Goal: Communication & Community: Answer question/provide support

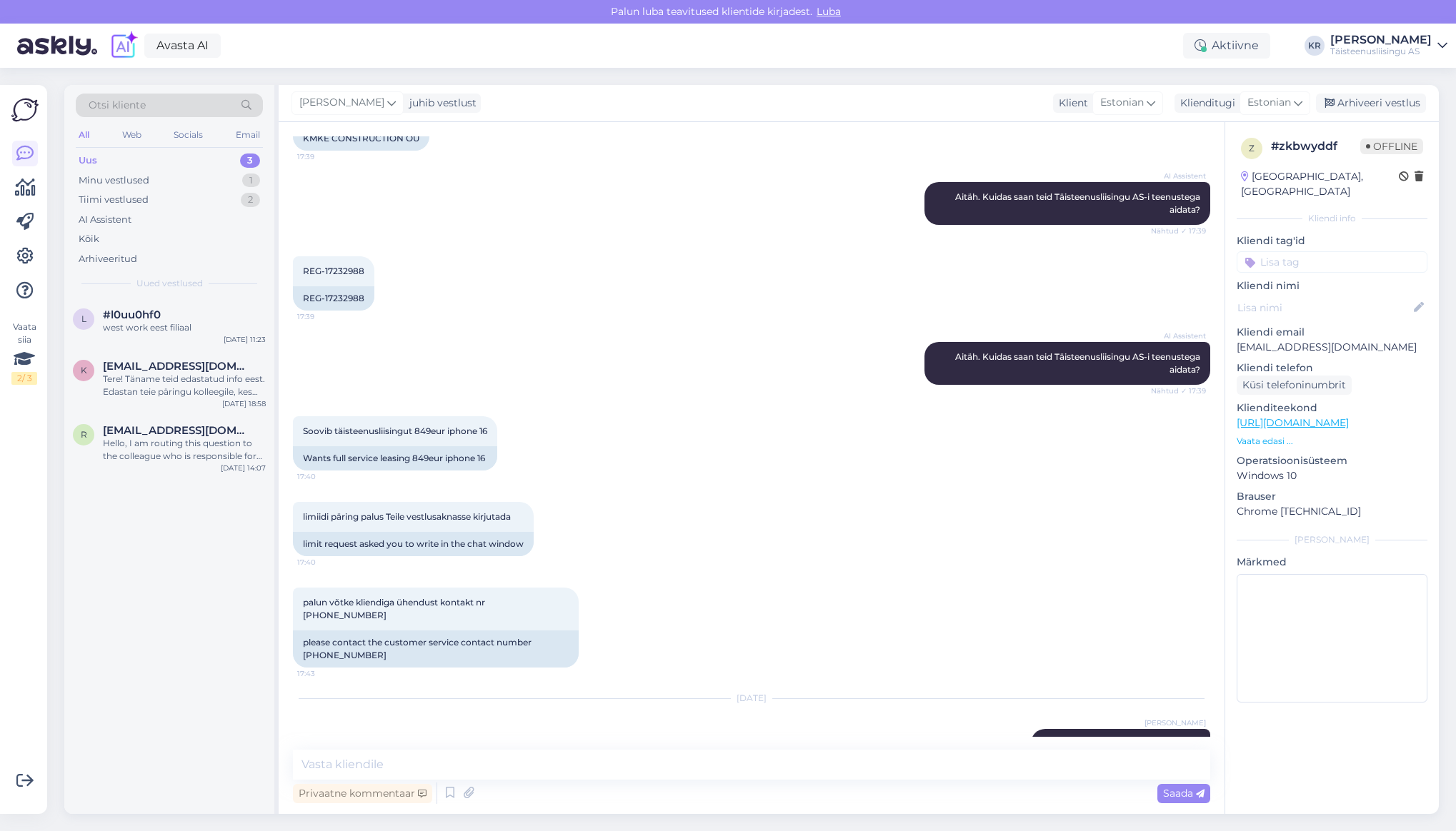
scroll to position [4202, 0]
click at [136, 159] on div "Uus 3" at bounding box center [169, 160] width 187 height 20
click at [141, 177] on div "Minu vestlused" at bounding box center [114, 180] width 70 height 14
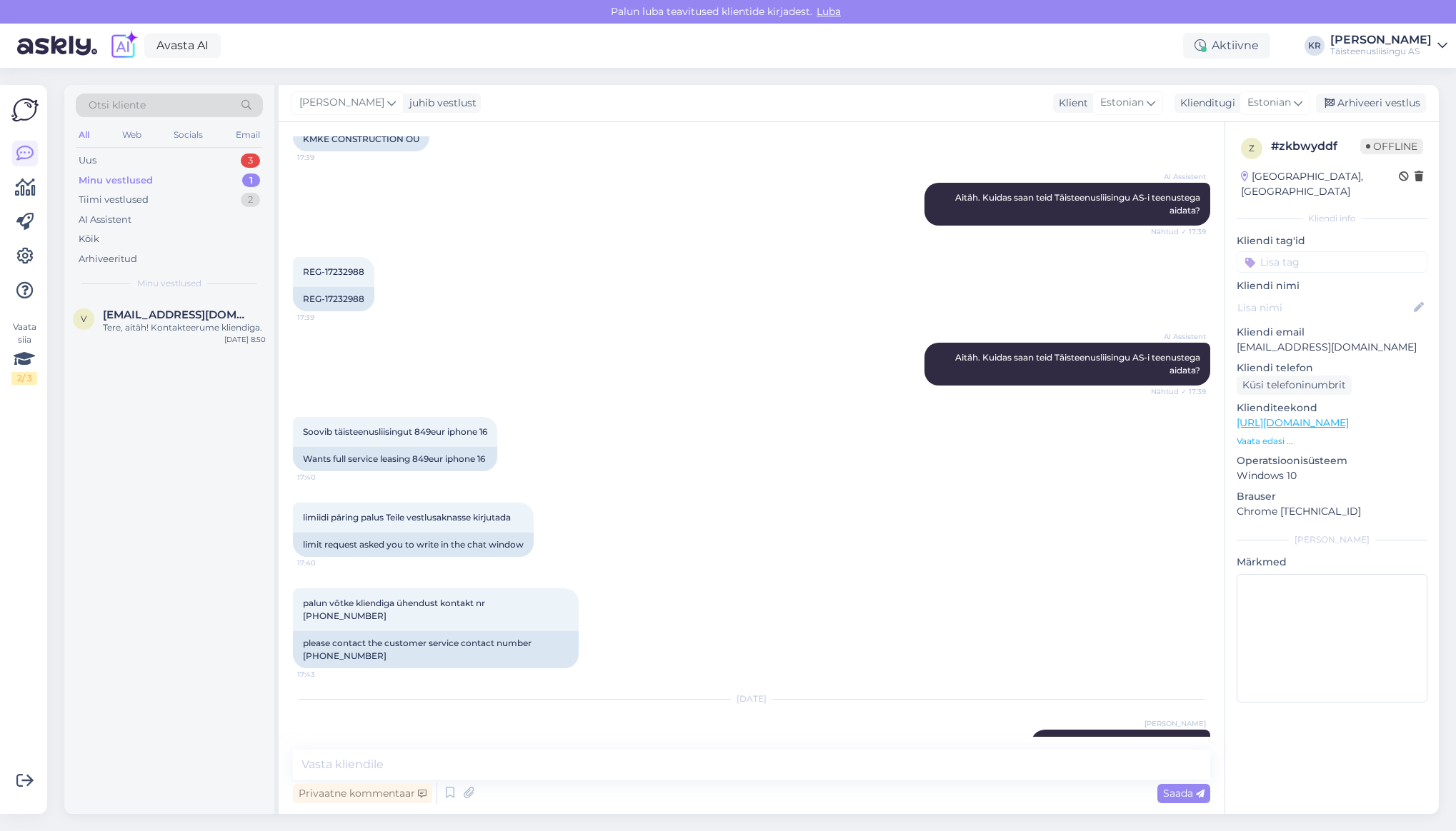
drag, startPoint x: 123, startPoint y: 198, endPoint x: 121, endPoint y: 180, distance: 18.1
click at [123, 198] on div "Tiimi vestlused" at bounding box center [113, 199] width 70 height 14
click at [125, 136] on div "Web" at bounding box center [132, 134] width 25 height 18
click at [162, 322] on div "aitäh" at bounding box center [184, 328] width 163 height 13
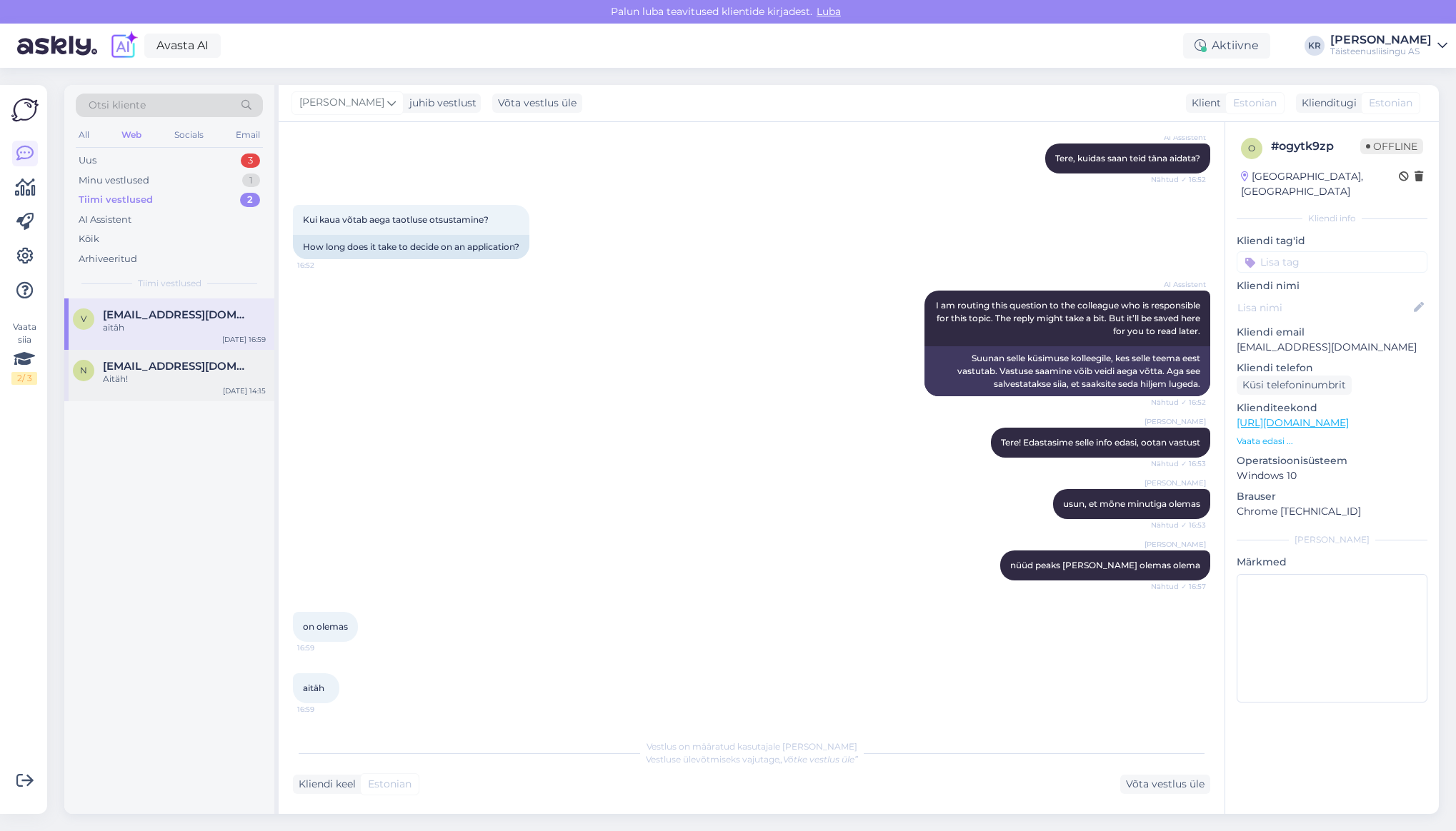
click at [168, 384] on div "n natalia.katsalukha@tele2.com Aitäh! Oct 14 14:15" at bounding box center [169, 375] width 210 height 51
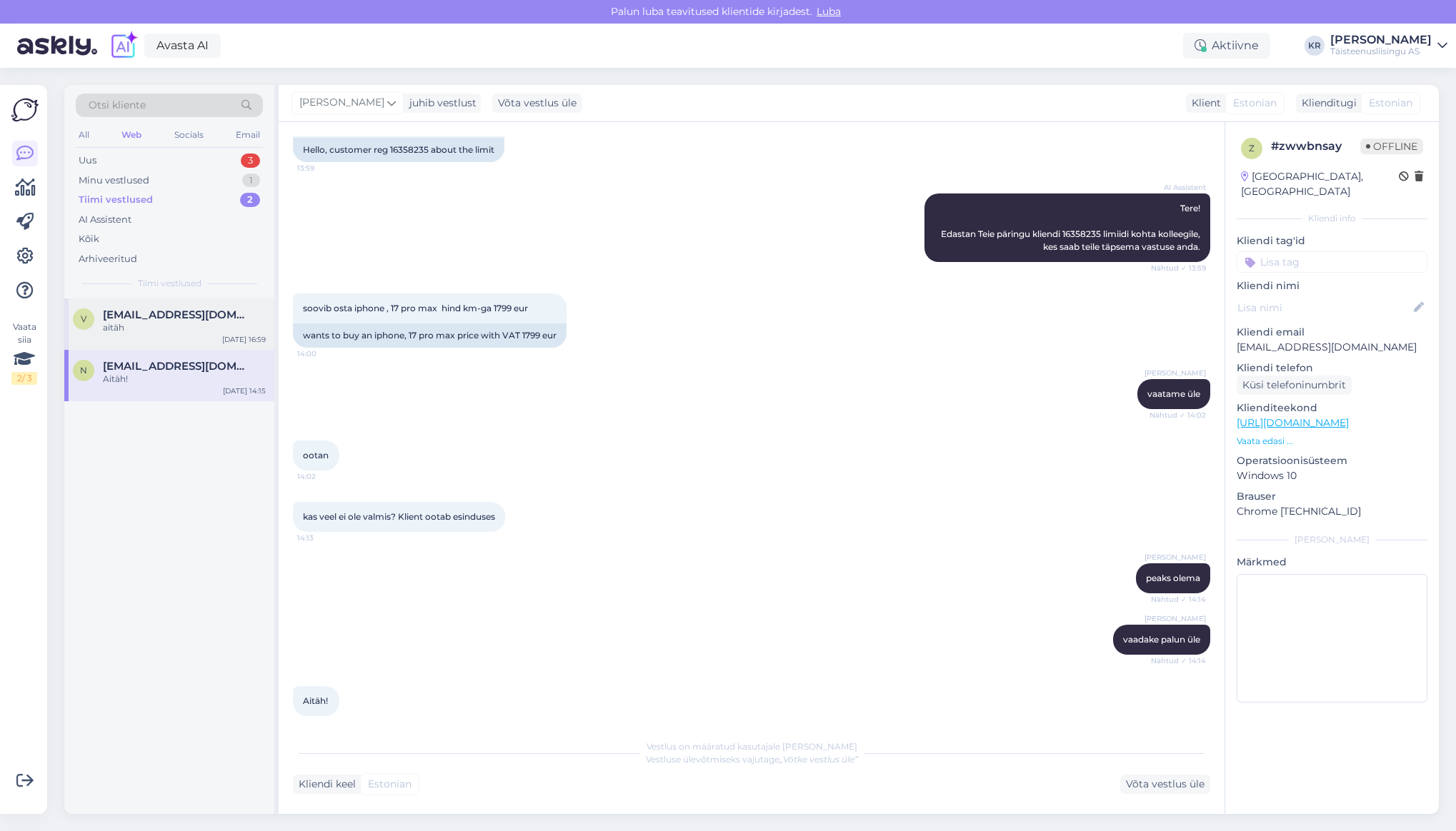
click at [150, 322] on div "aitäh" at bounding box center [184, 328] width 163 height 13
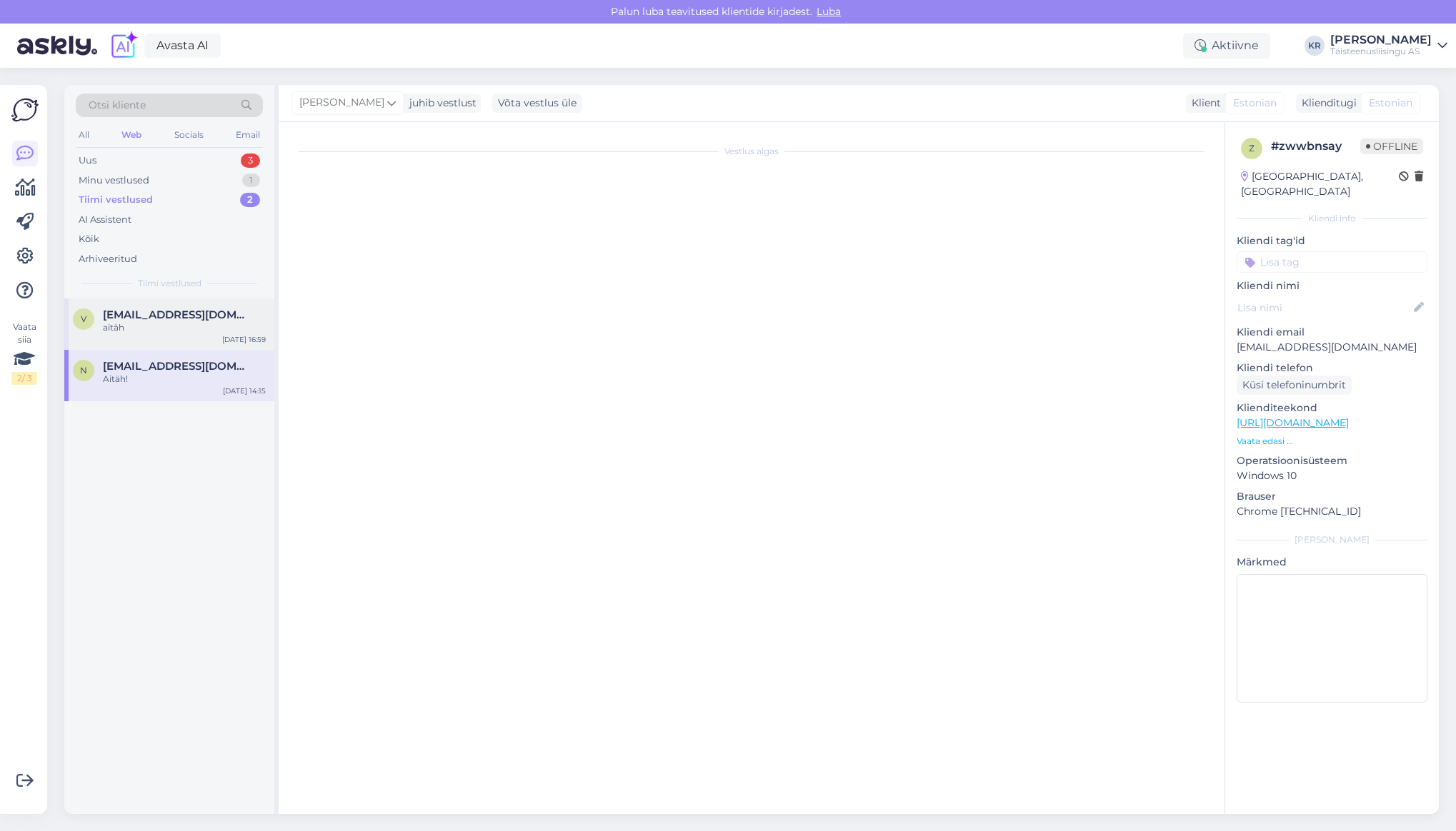
scroll to position [154, 0]
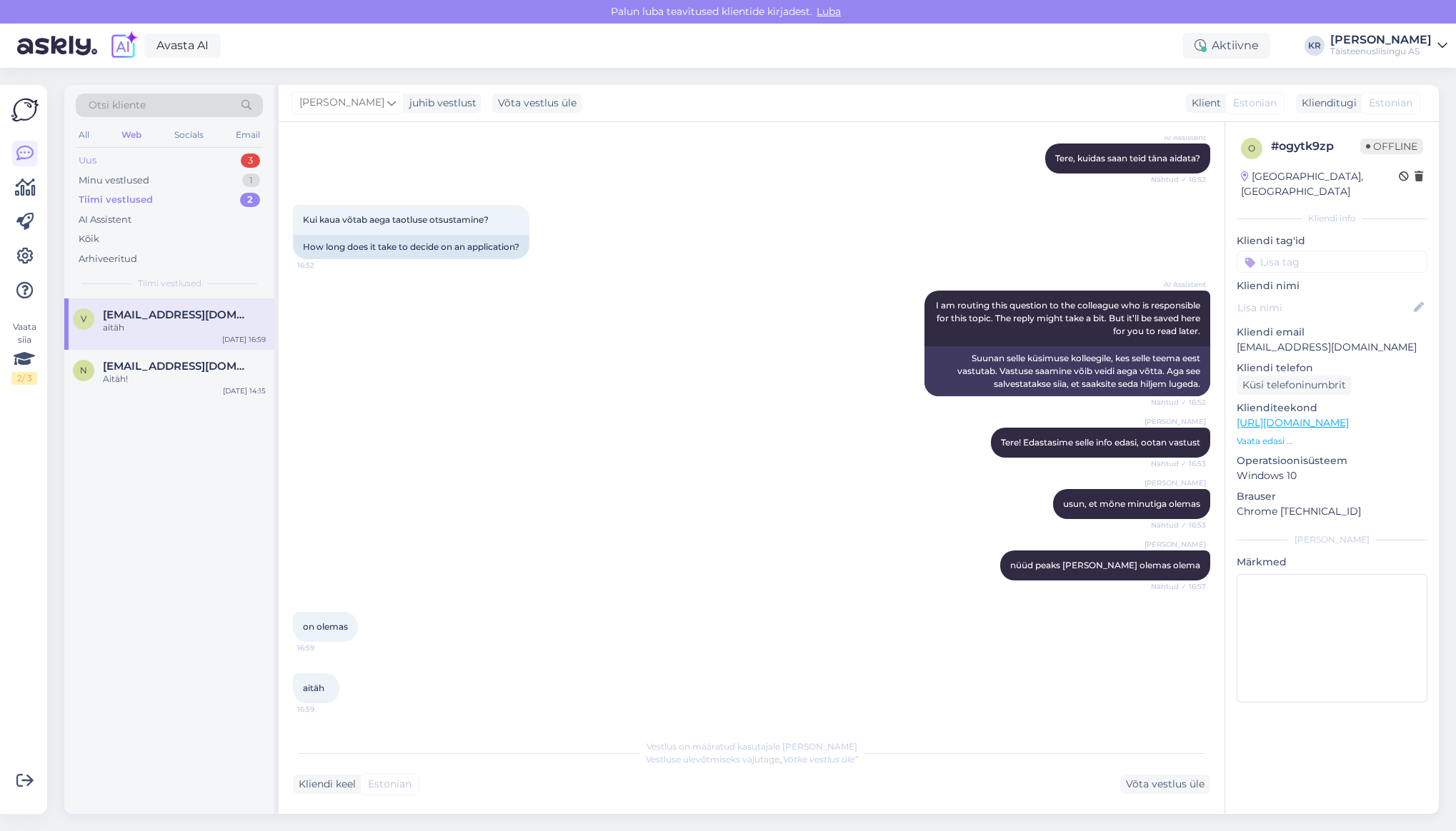
click at [95, 156] on div "Uus" at bounding box center [87, 160] width 18 height 14
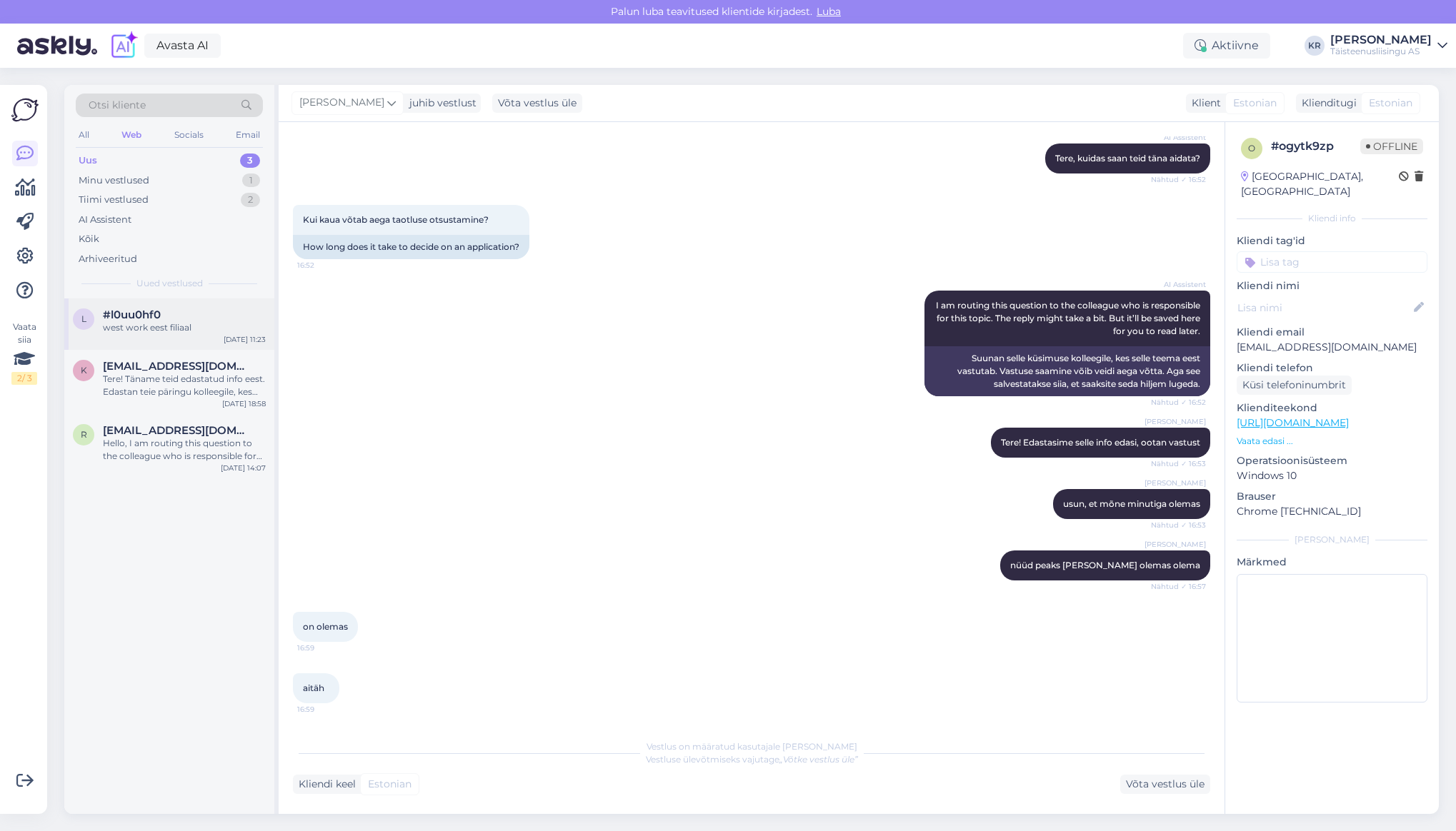
click at [158, 323] on div "west work eest filiaal" at bounding box center [184, 328] width 163 height 13
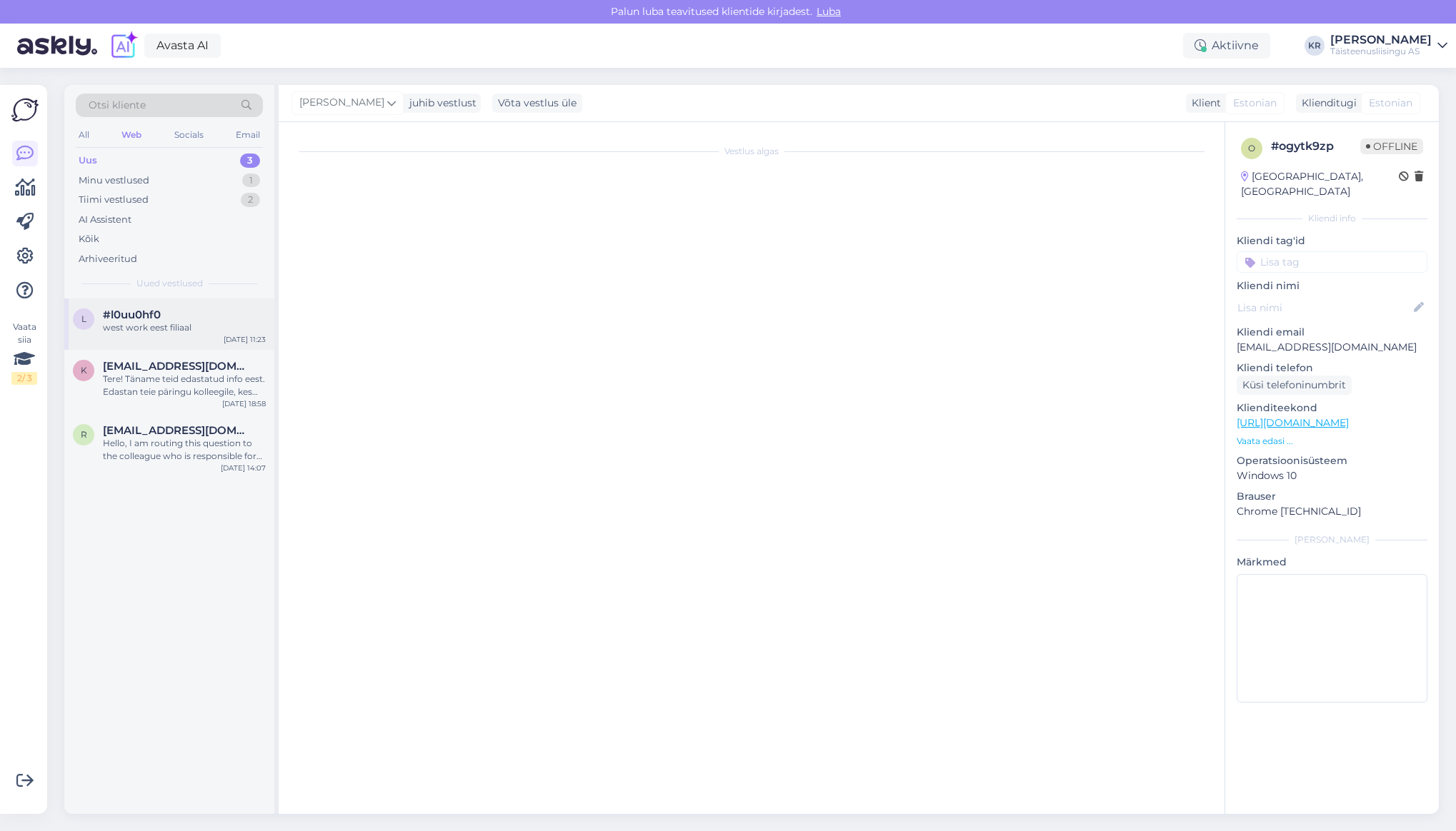
scroll to position [2552, 0]
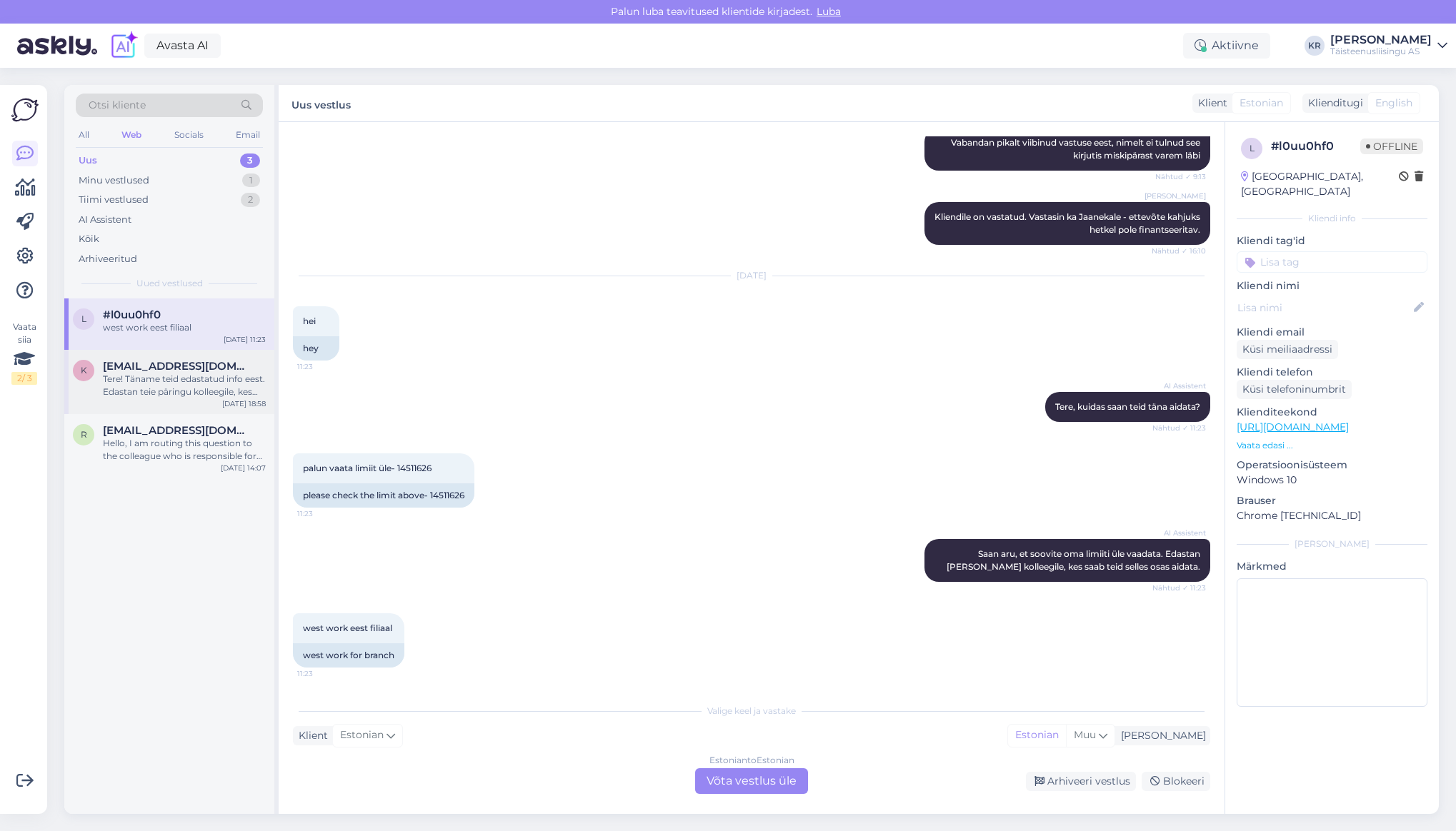
click at [155, 385] on div "Tere! Täname teid edastatud info eest. Edastan teie päringu kolleegile, kes vaa…" at bounding box center [184, 385] width 163 height 26
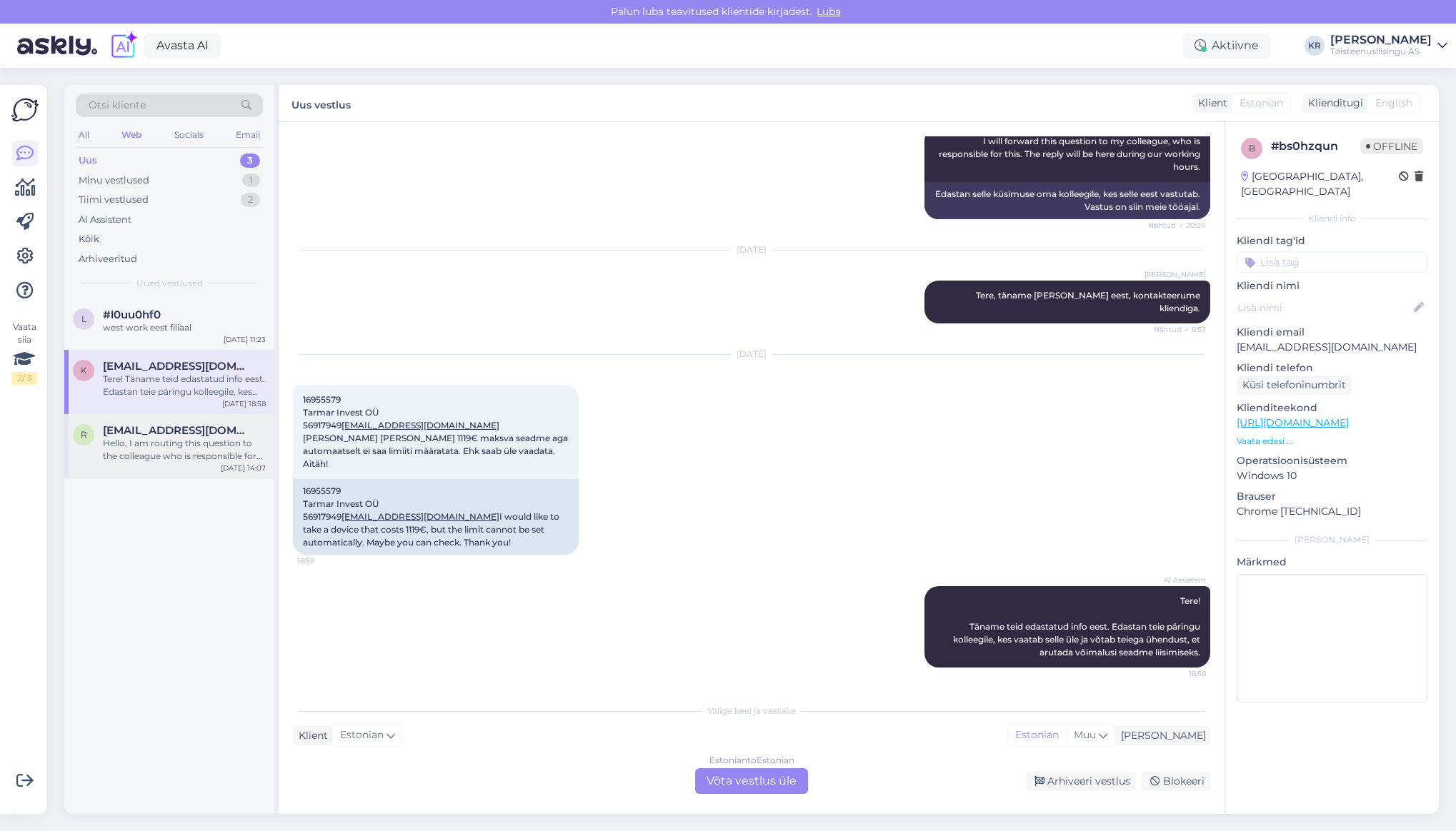
click at [163, 438] on div "Hello, I am routing this question to the colleague who is responsible for this …" at bounding box center [184, 449] width 163 height 26
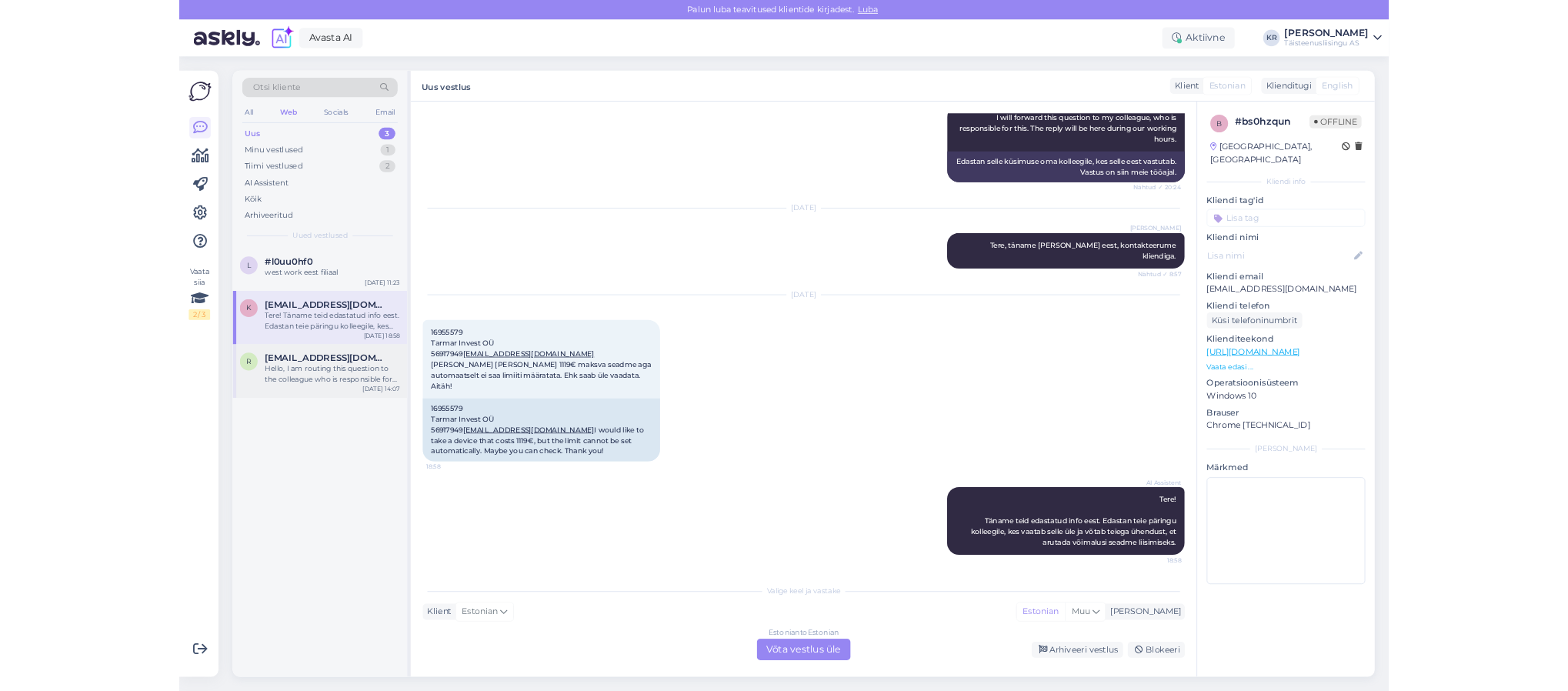
scroll to position [0, 0]
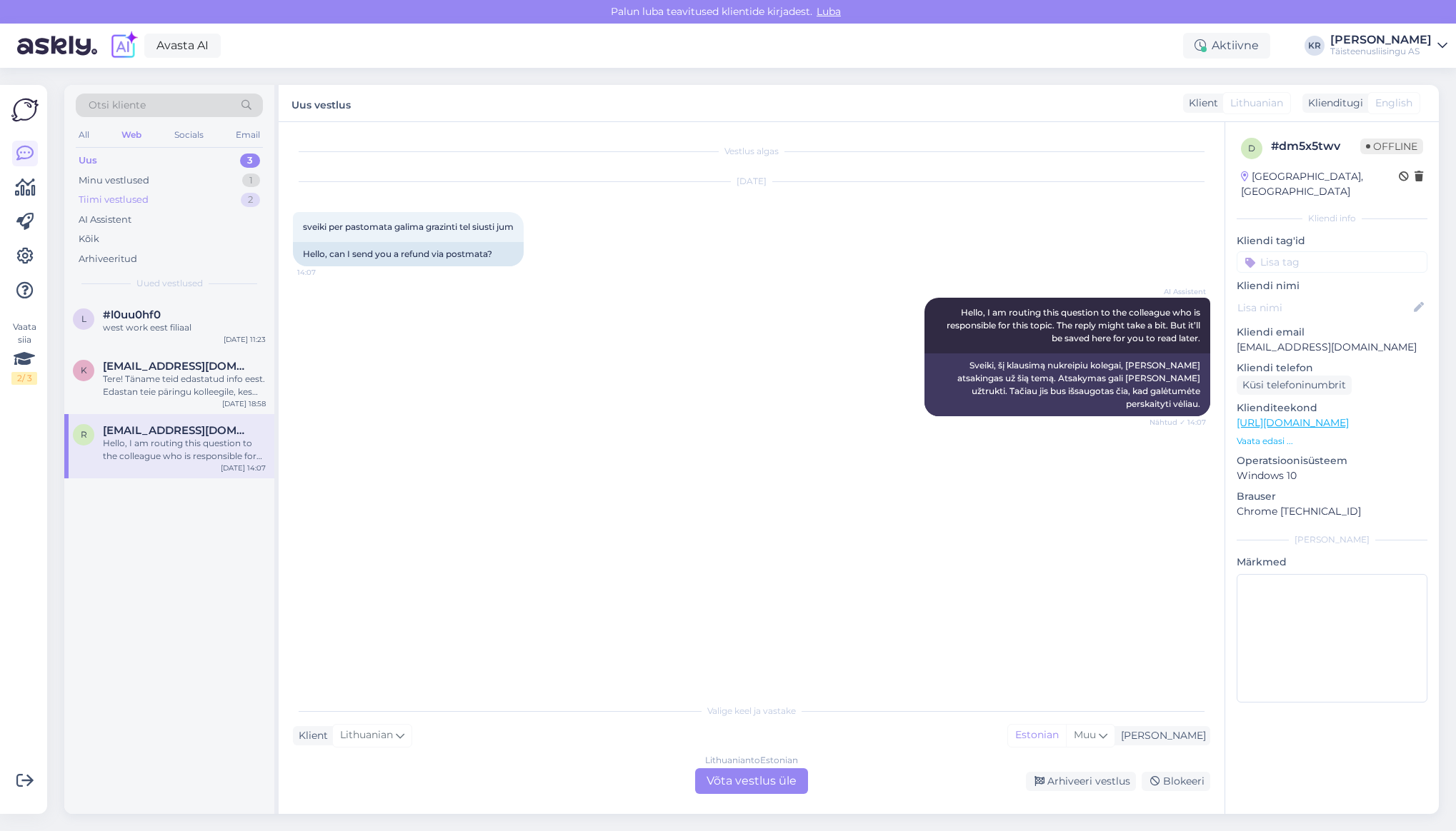
click at [112, 196] on div "Tiimi vestlused" at bounding box center [113, 199] width 70 height 14
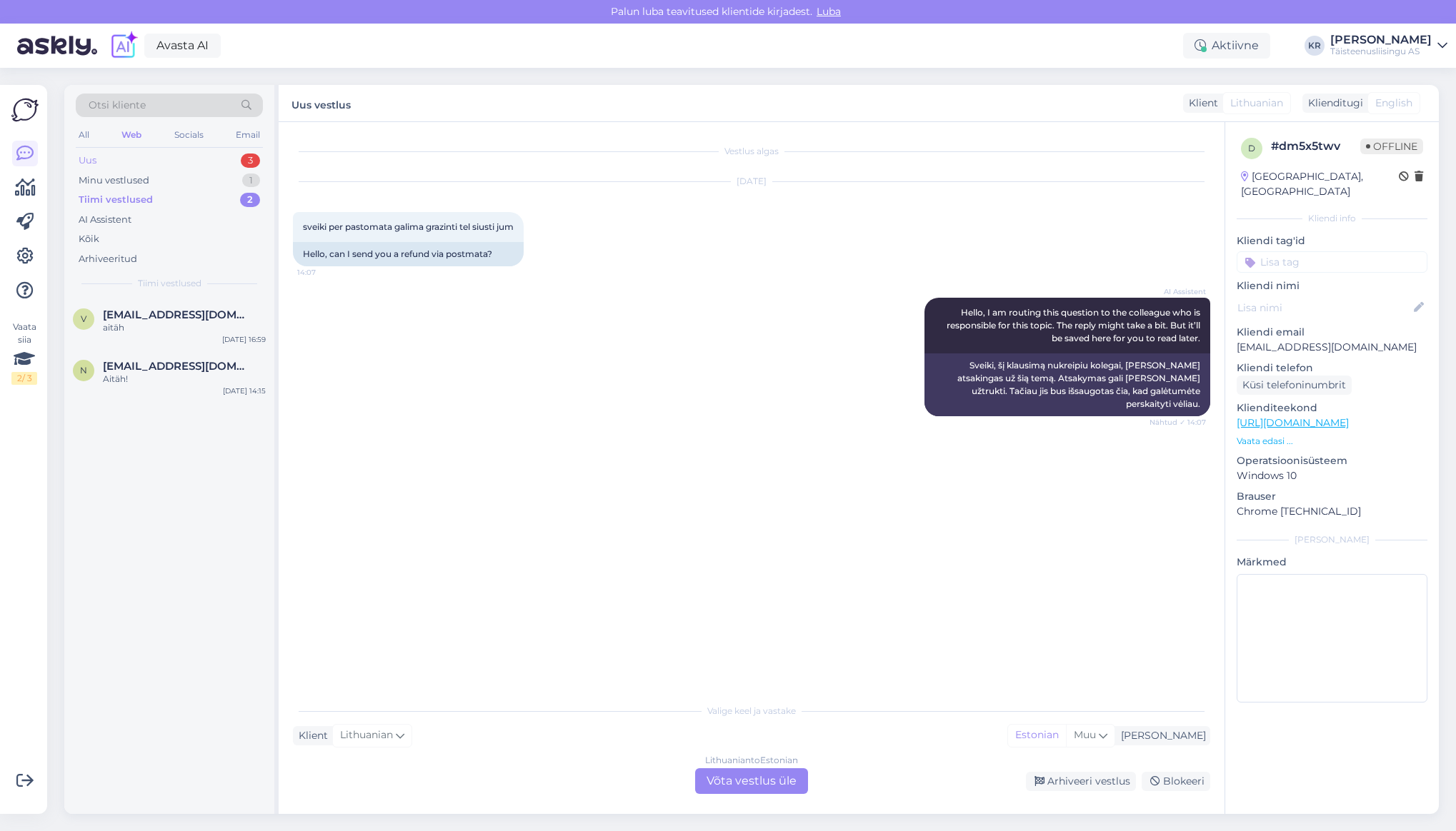
click at [94, 159] on div "Uus" at bounding box center [87, 160] width 18 height 14
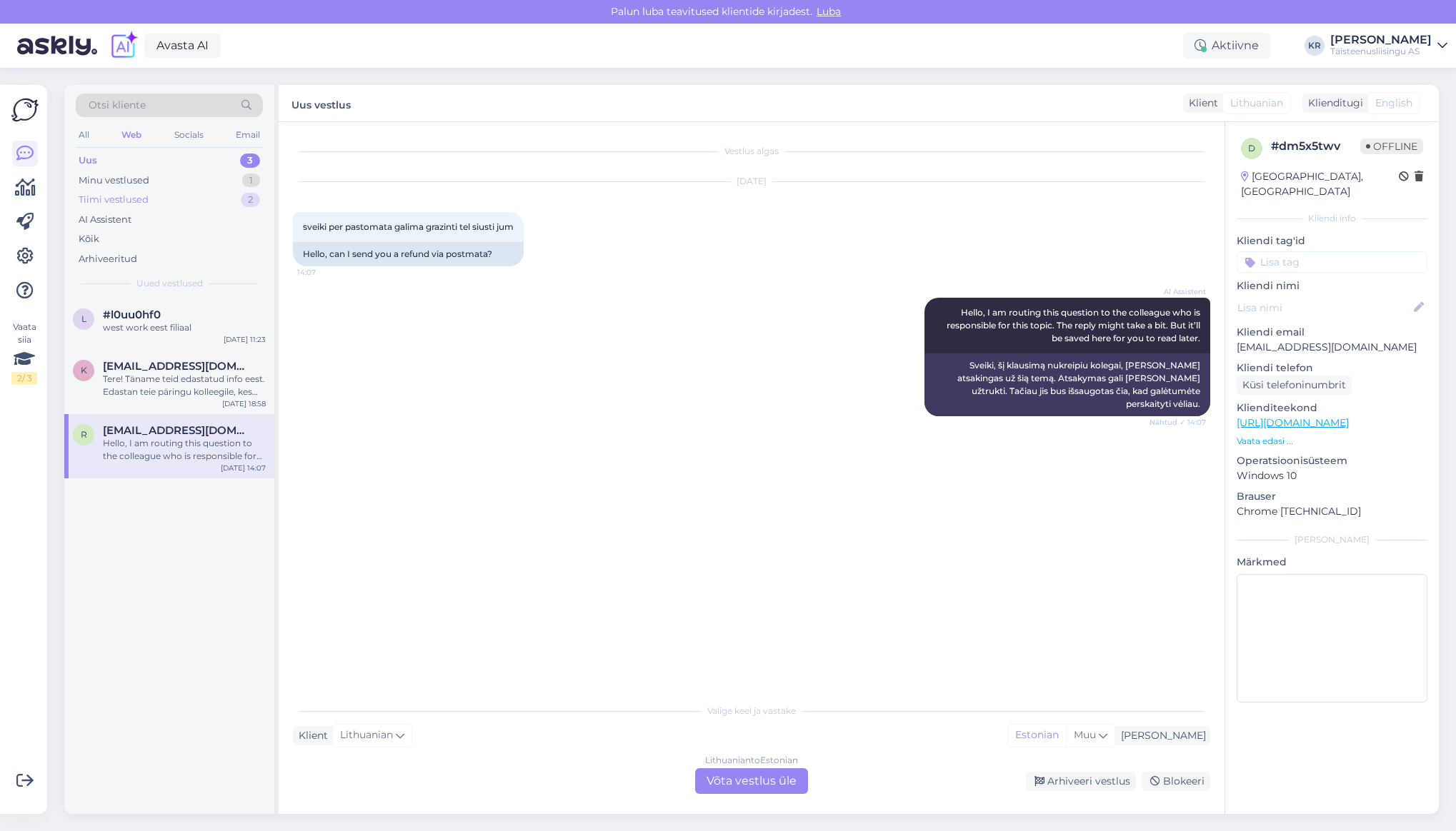
click at [118, 200] on div "Tiimi vestlused" at bounding box center [113, 199] width 70 height 14
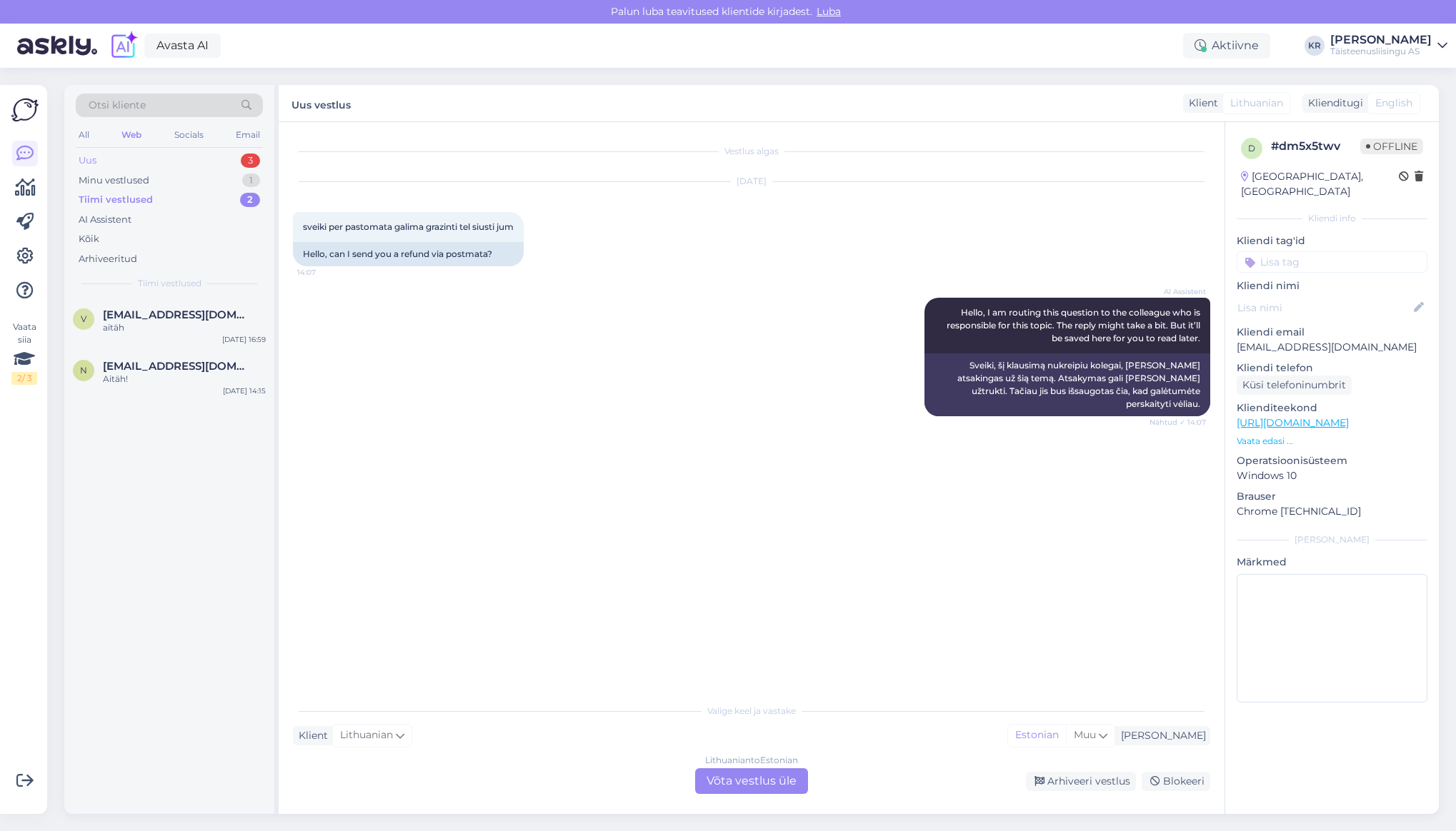
click at [89, 160] on div "Uus" at bounding box center [87, 160] width 18 height 14
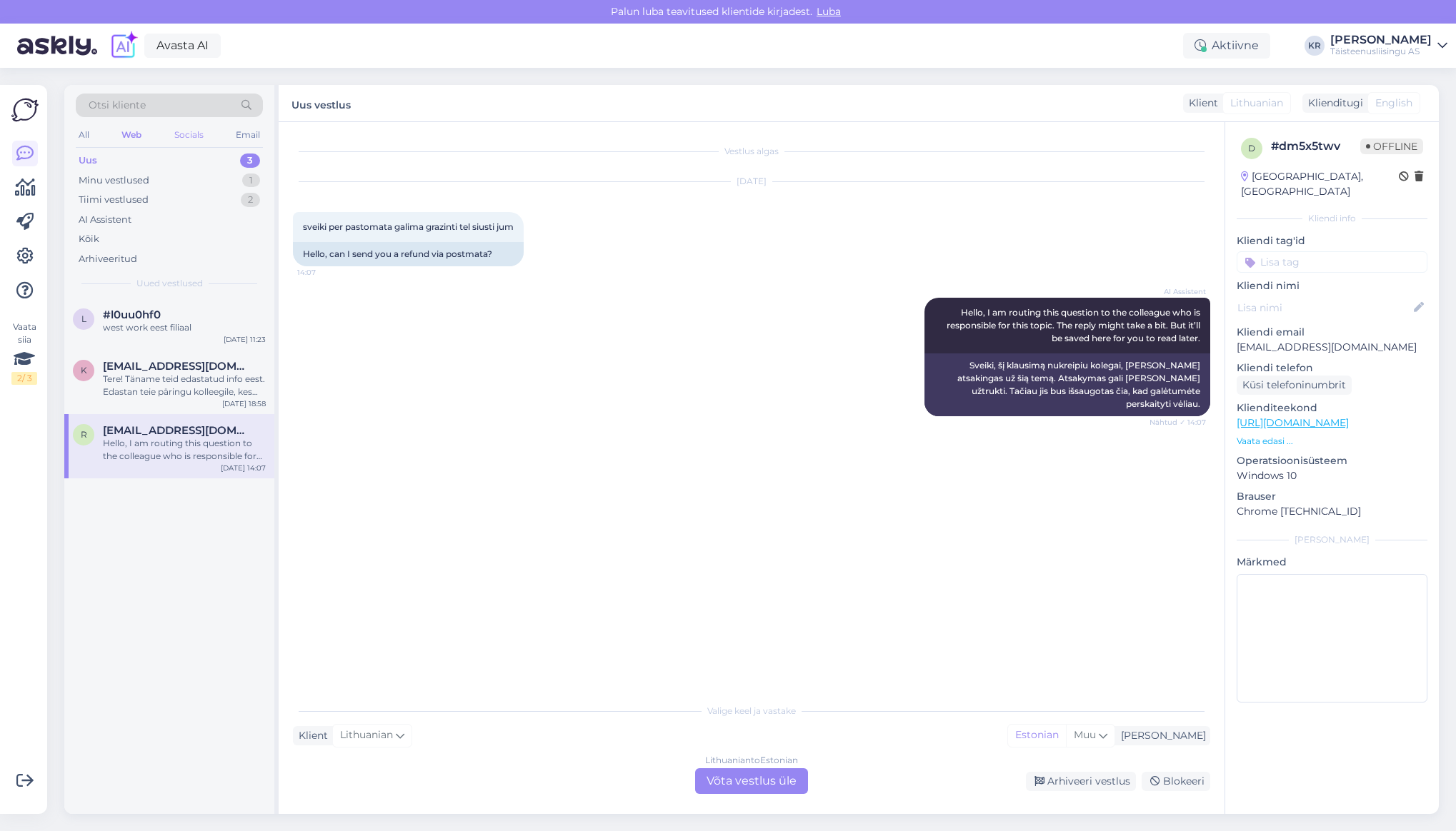
click at [181, 136] on div "Socials" at bounding box center [189, 134] width 35 height 18
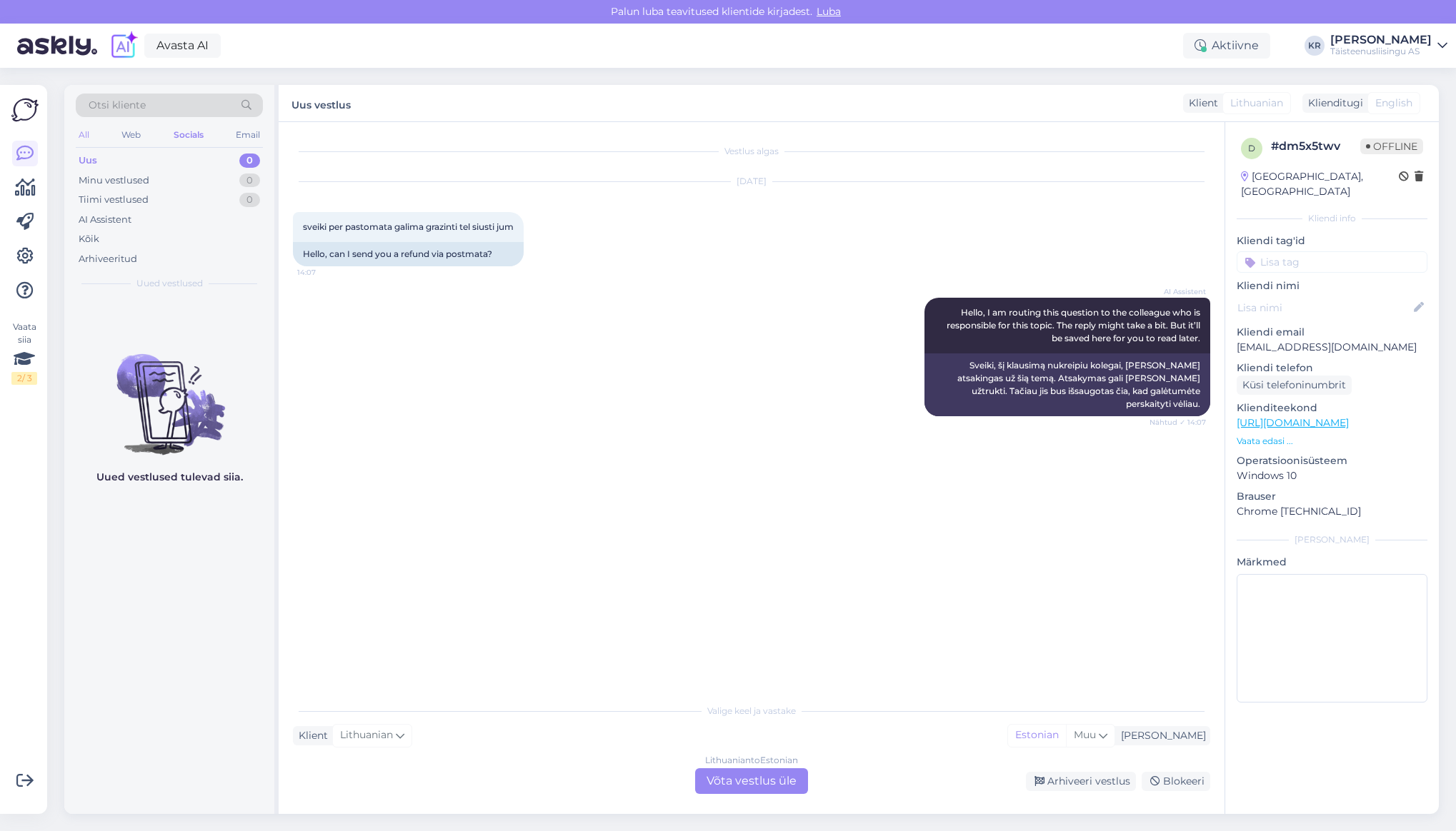
click at [86, 138] on div "All" at bounding box center [84, 134] width 16 height 18
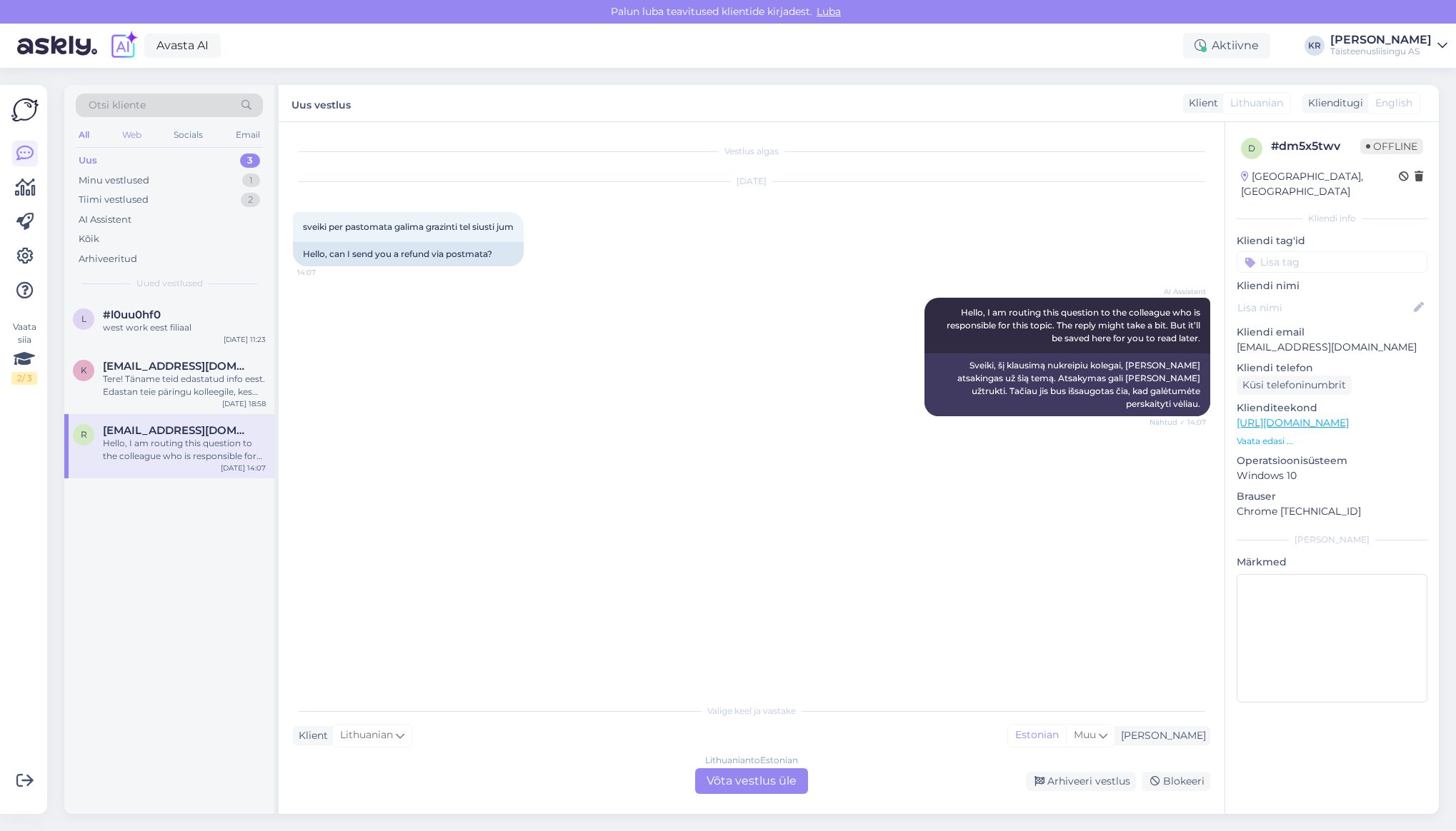
click at [130, 130] on div "Web" at bounding box center [132, 134] width 25 height 18
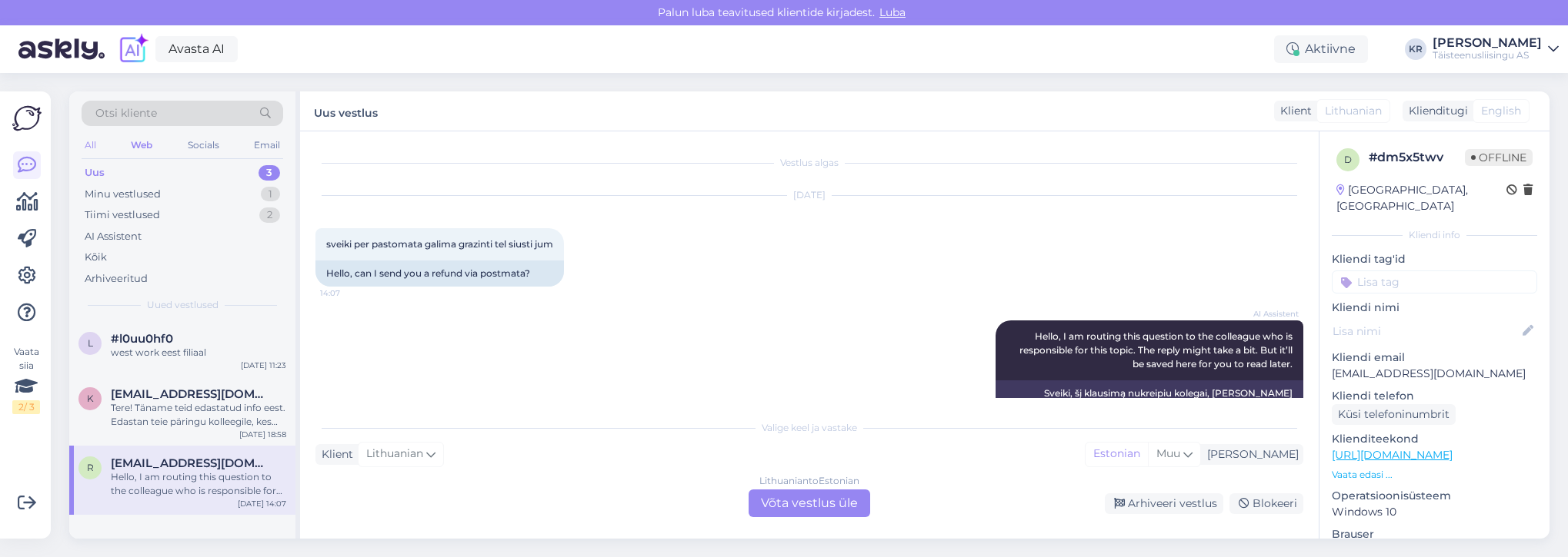
click at [95, 145] on div "All" at bounding box center [90, 144] width 17 height 20
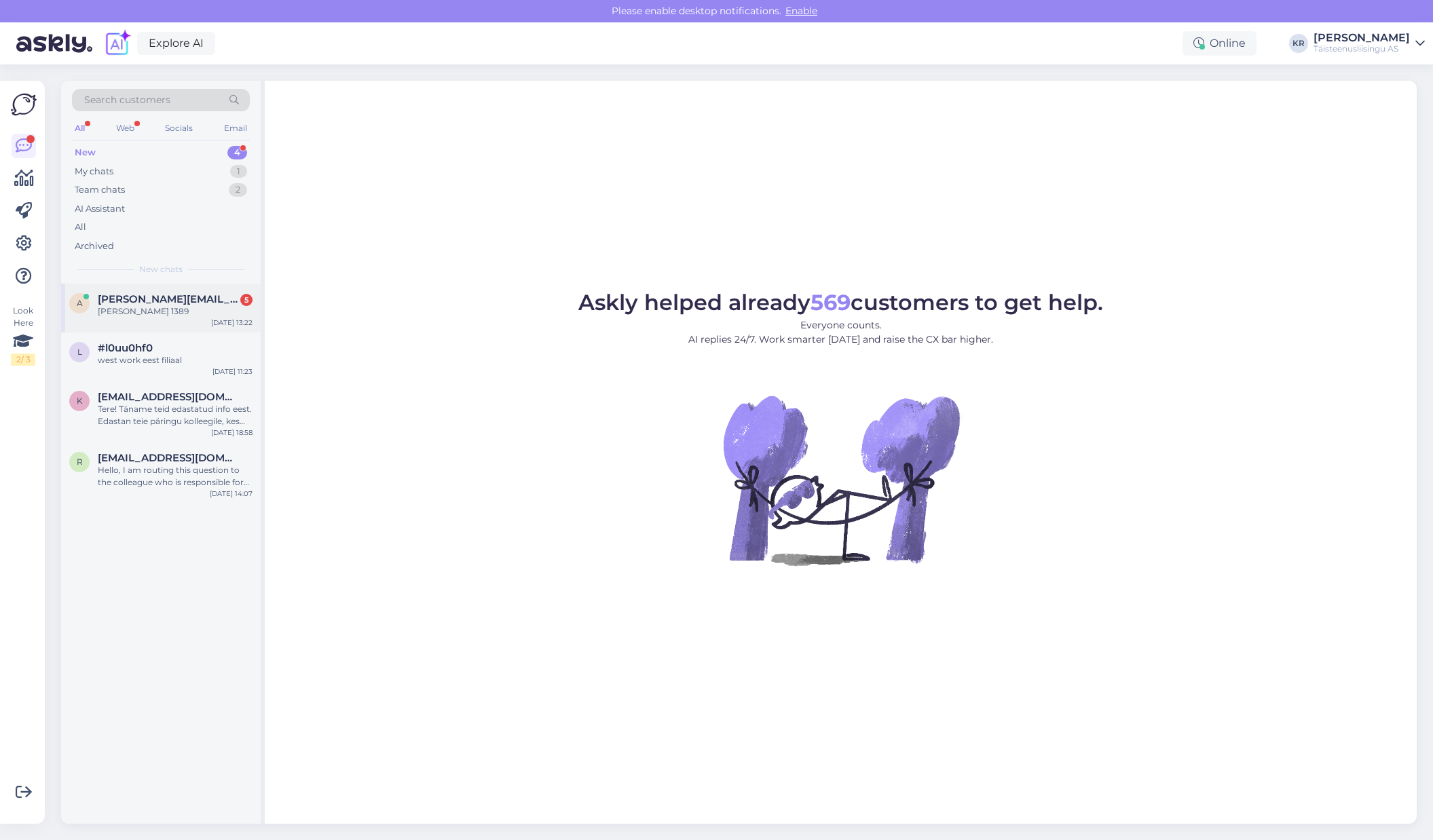
click at [118, 302] on span "[PERSON_NAME][EMAIL_ADDRESS][DOMAIN_NAME]" at bounding box center [168, 300] width 141 height 13
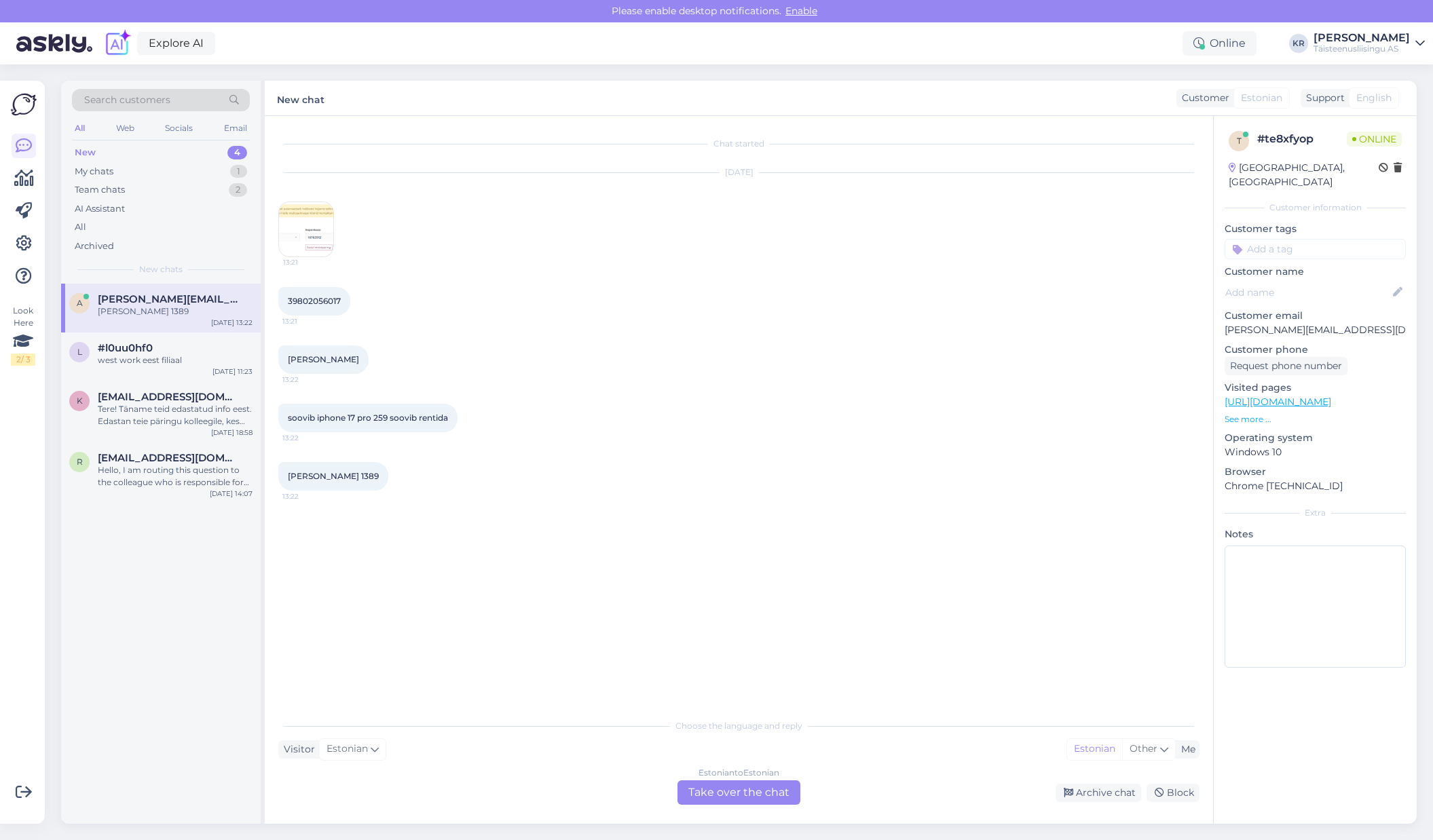
click at [303, 226] on img at bounding box center [306, 229] width 54 height 54
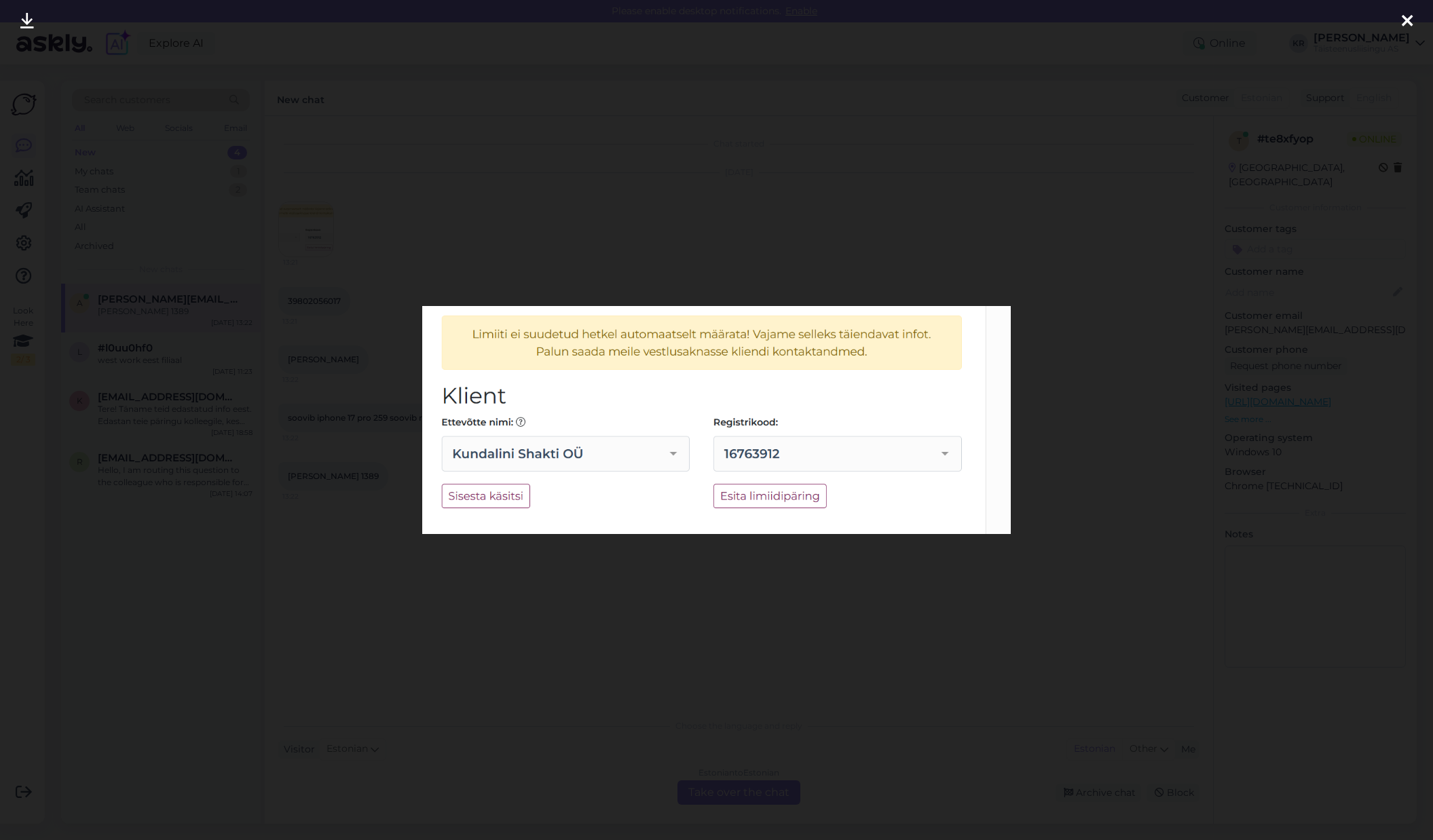
click at [653, 552] on div at bounding box center [716, 420] width 1433 height 840
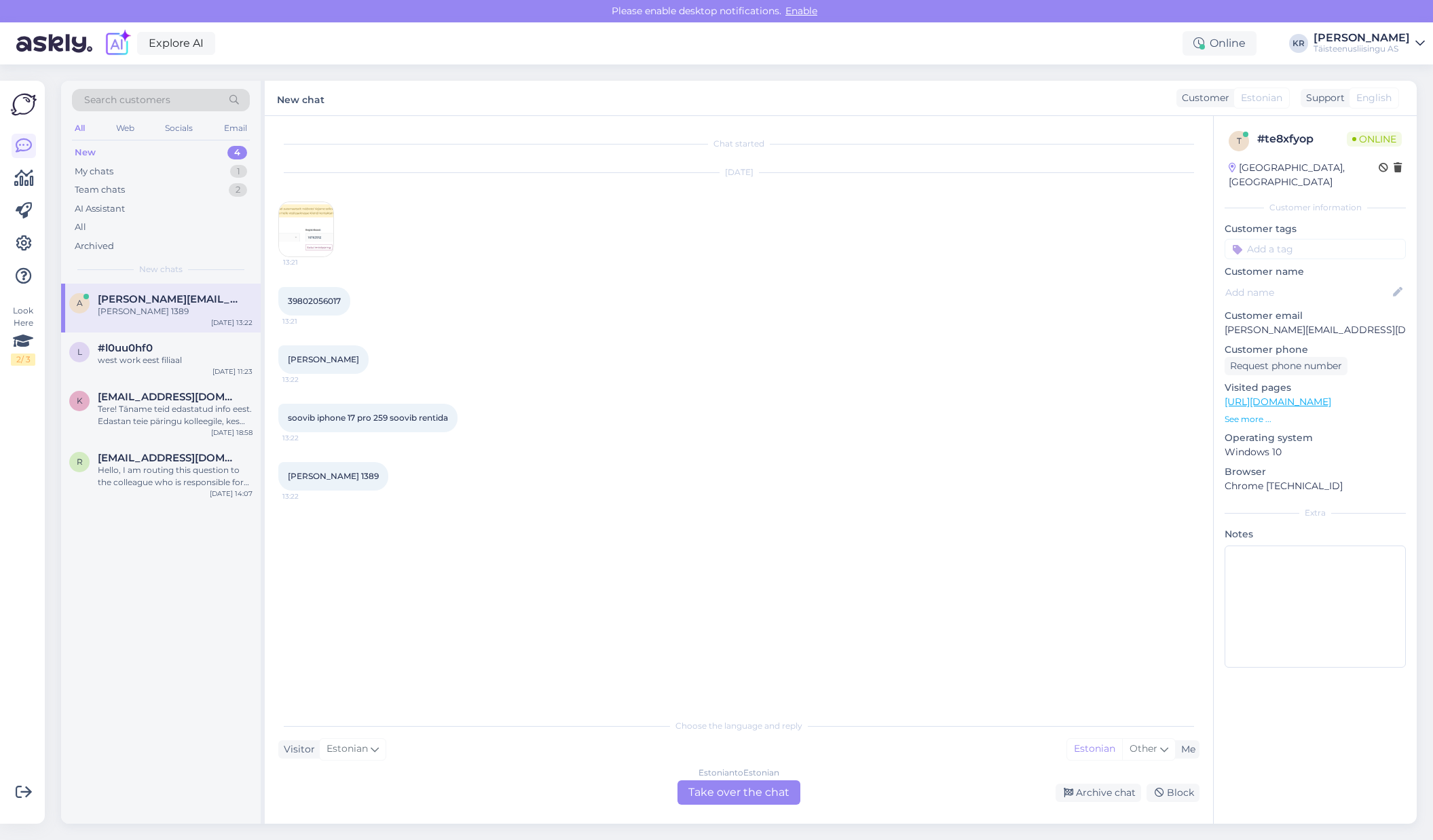
click at [730, 791] on div "Estonian to Estonian Take over the chat" at bounding box center [738, 792] width 123 height 24
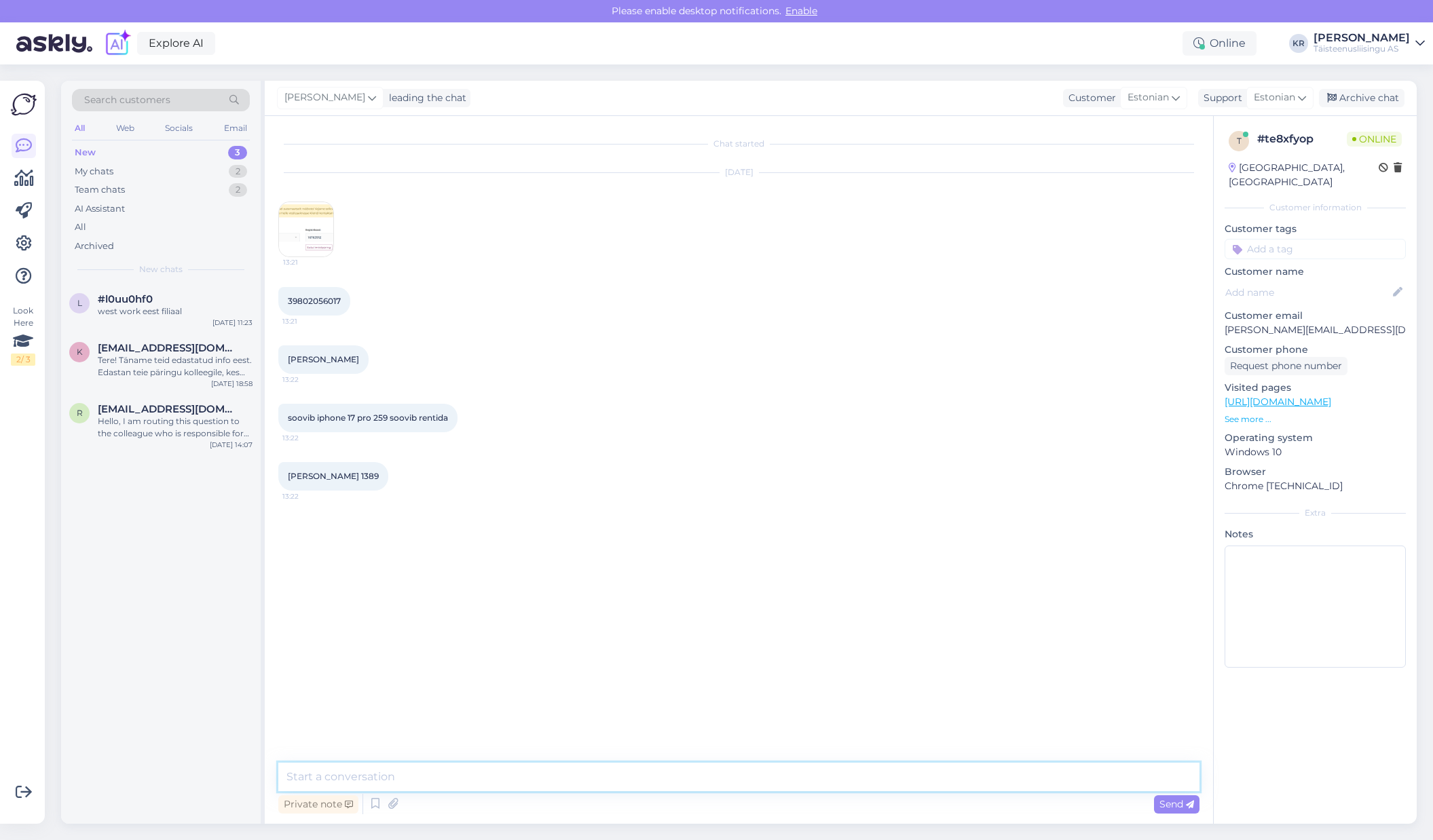
click at [515, 786] on textarea at bounding box center [738, 777] width 921 height 29
type textarea "Tere, kohe vaatame."
click at [302, 228] on img at bounding box center [306, 229] width 54 height 54
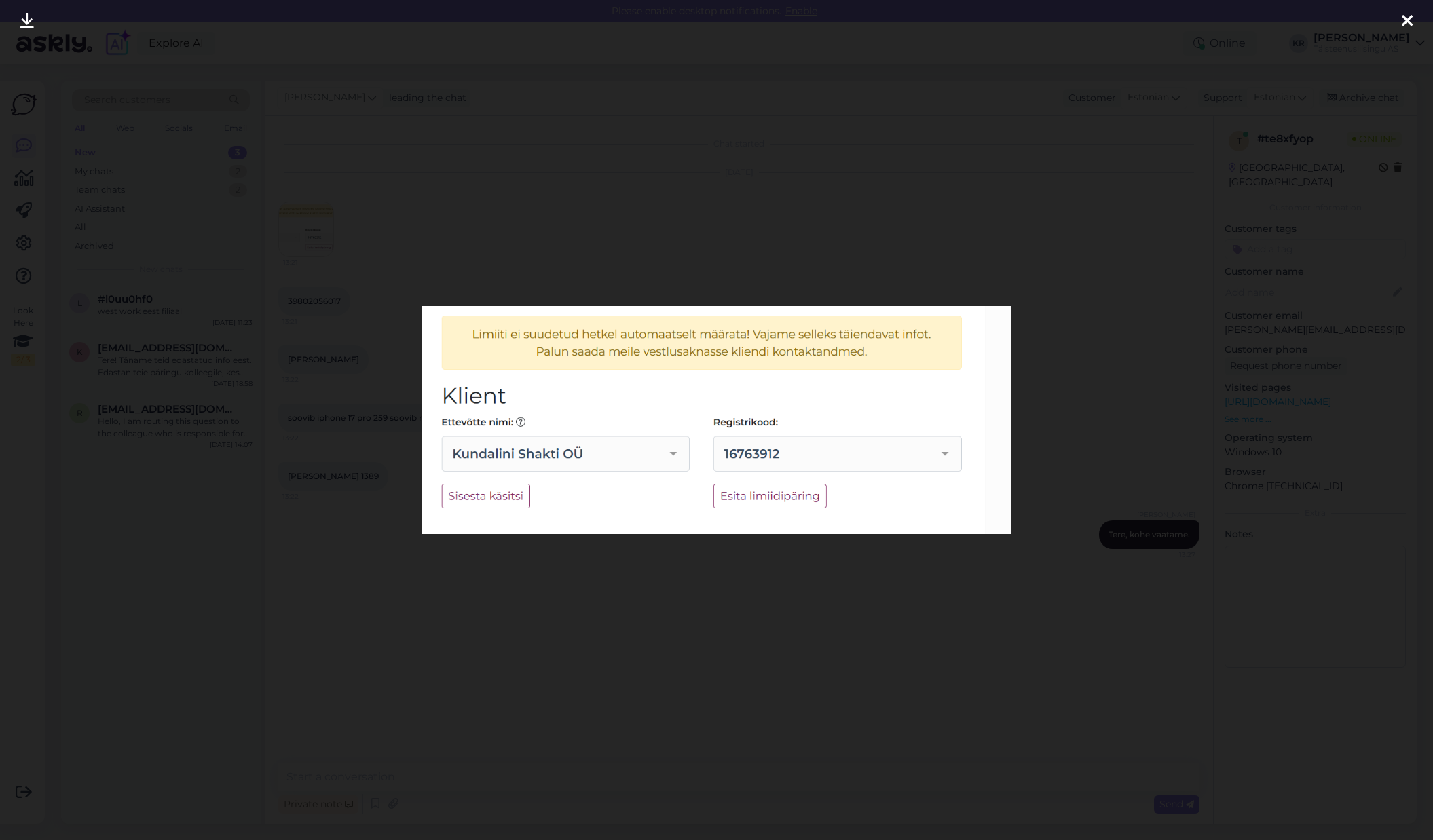
click at [1411, 22] on icon at bounding box center [1407, 22] width 11 height 17
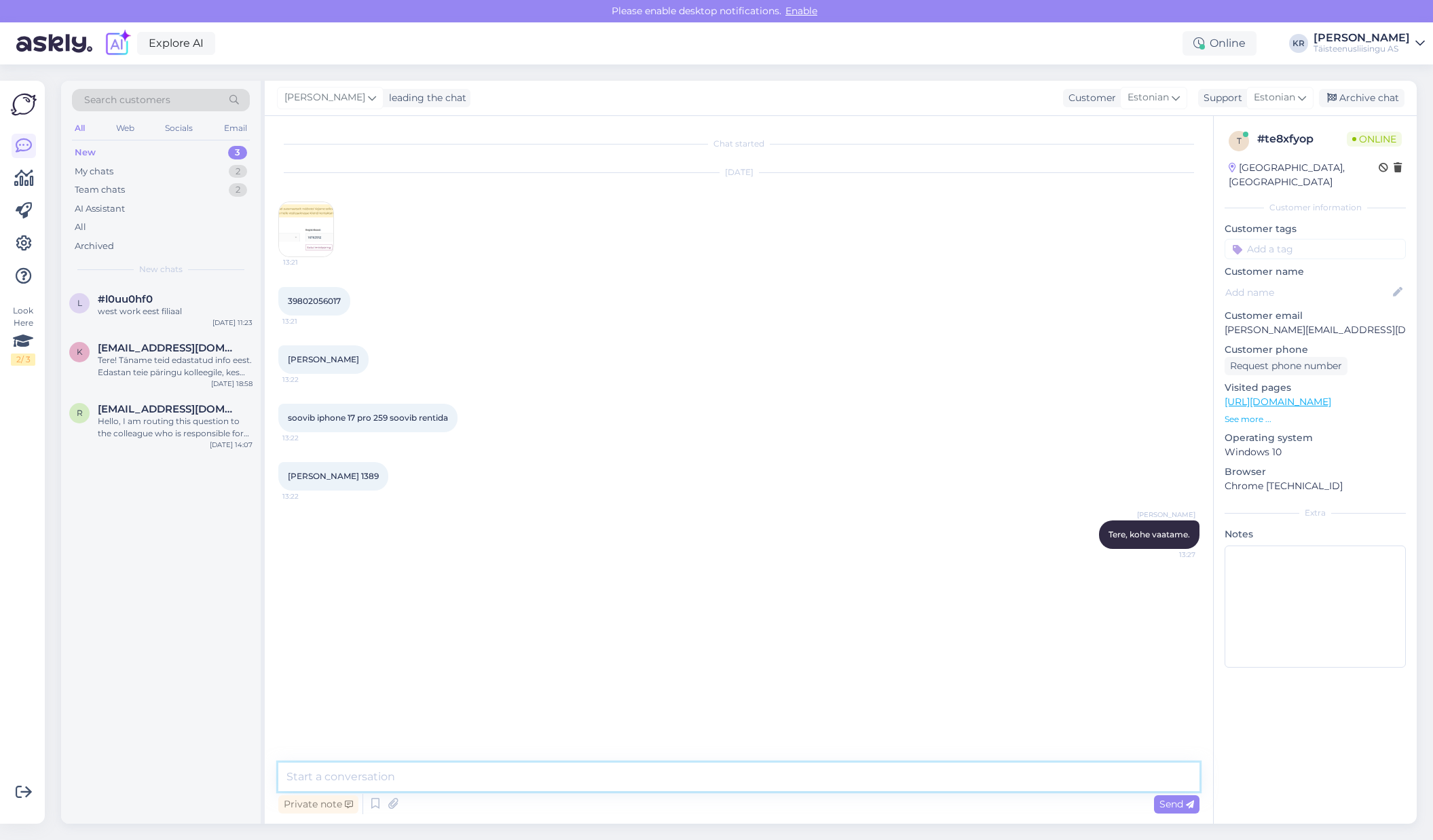
click at [842, 774] on textarea at bounding box center [738, 777] width 921 height 29
click at [593, 779] on textarea at bounding box center [738, 777] width 921 height 29
type textarea "T"
type textarea "Võtame kliendiga ühendust vajame täiendavat informatsiooni."
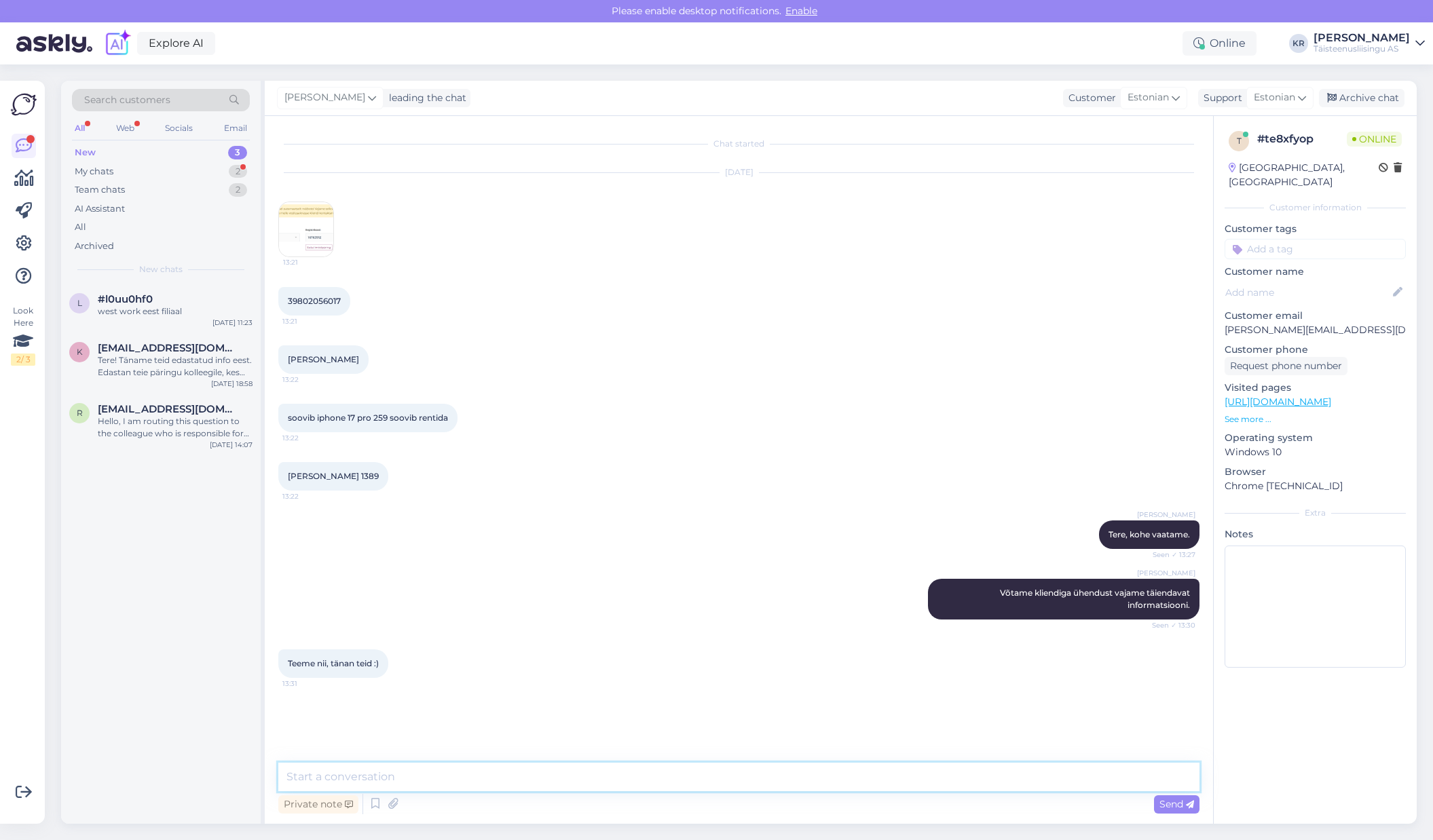
drag, startPoint x: 316, startPoint y: 780, endPoint x: 288, endPoint y: 777, distance: 28.2
click at [316, 780] on textarea at bounding box center [738, 777] width 921 height 29
type textarea "Pole tänu väärt, ilusat päeva jätku!"
click at [1173, 801] on span "Send" at bounding box center [1177, 804] width 35 height 13
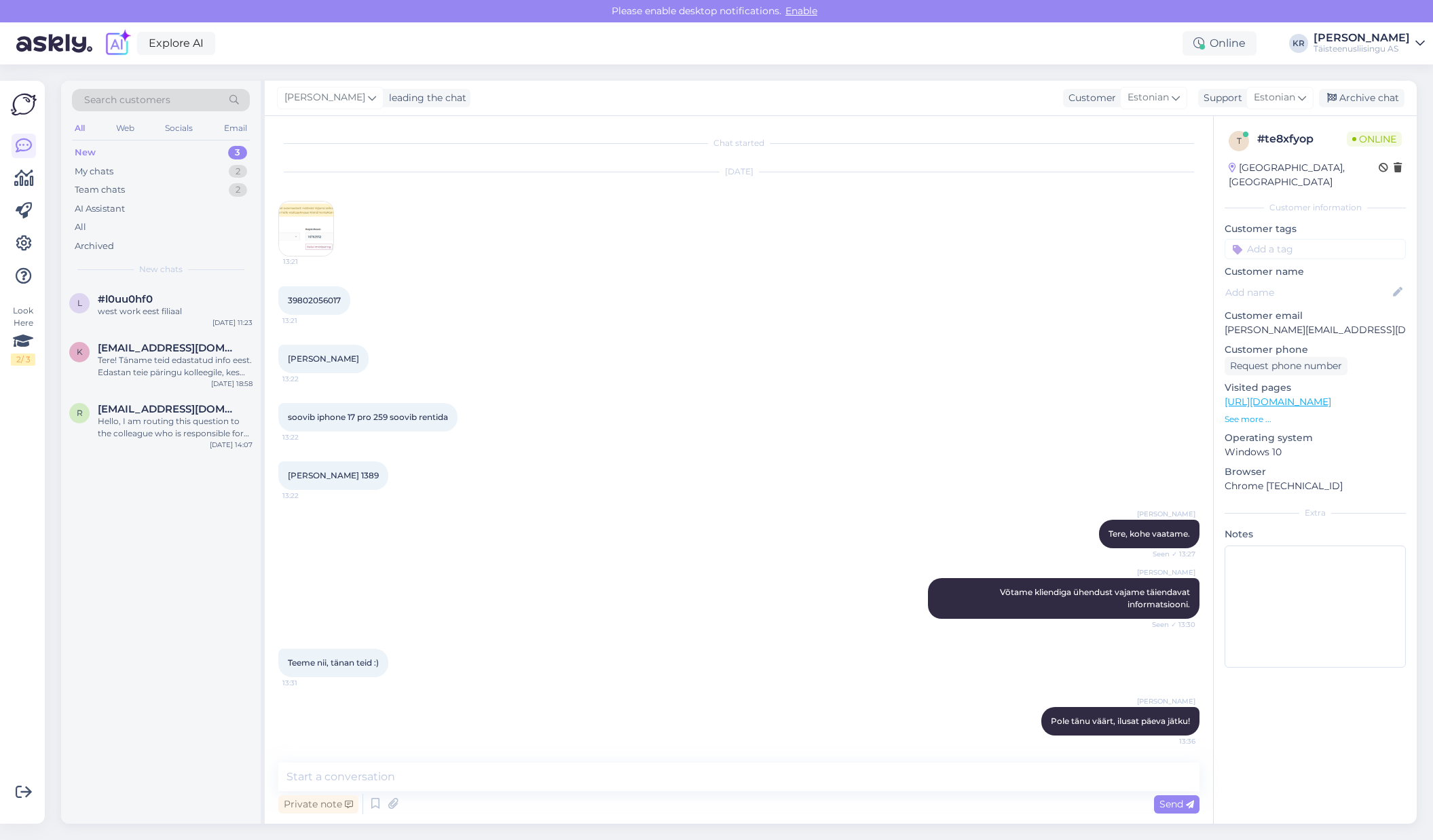
click at [153, 481] on div "l #l0uu0hf0 west work eest filiaal [DATE] 11:23 k [EMAIL_ADDRESS][DOMAIN_NAME] …" at bounding box center [161, 554] width 199 height 540
click at [91, 144] on div "New 3" at bounding box center [160, 153] width 178 height 19
click at [105, 172] on div "My chats" at bounding box center [94, 171] width 39 height 13
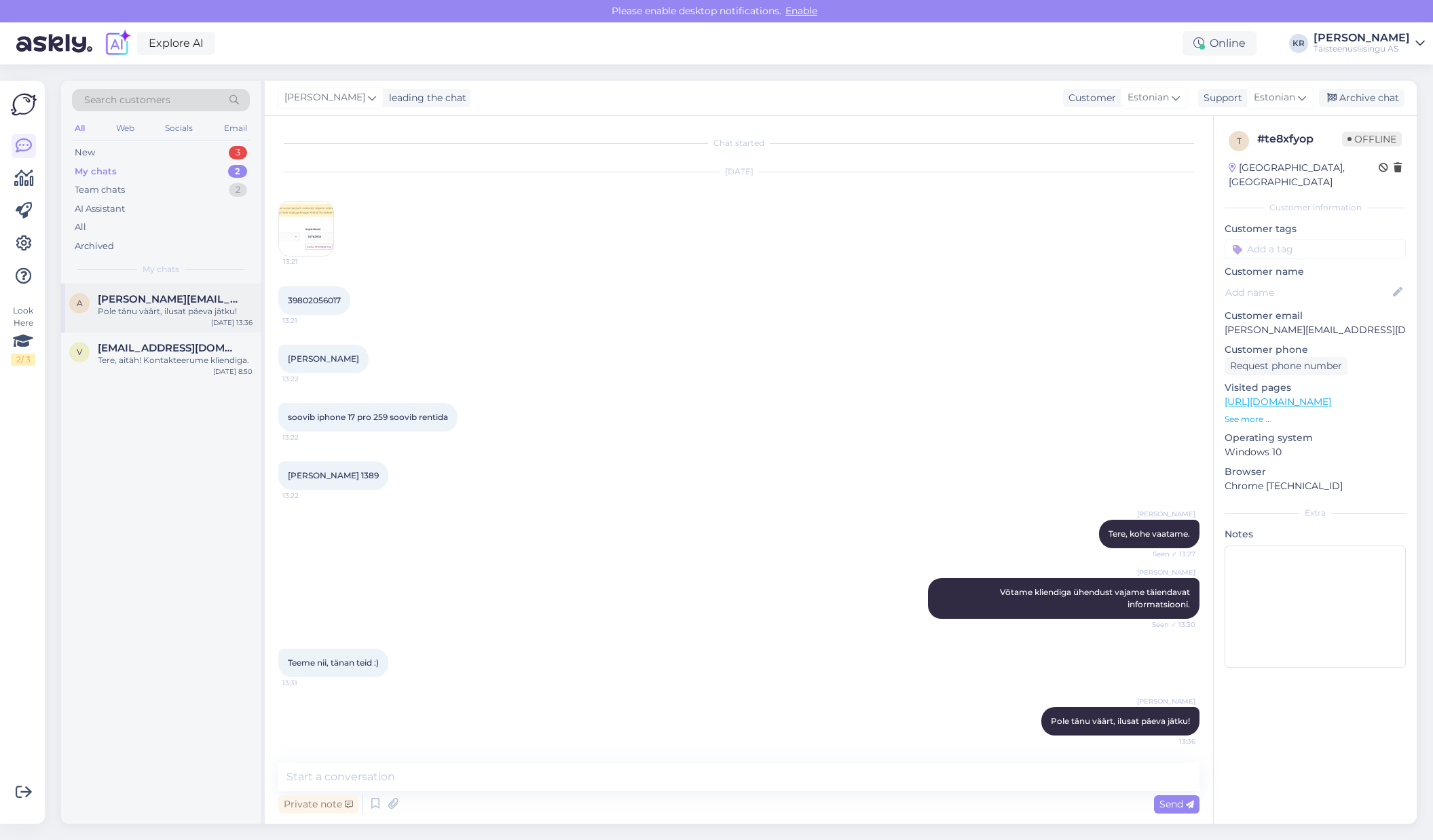
click at [140, 308] on div "Pole tänu väärt, ilusat päeva jätku!" at bounding box center [175, 311] width 155 height 13
click at [309, 240] on img at bounding box center [306, 228] width 54 height 54
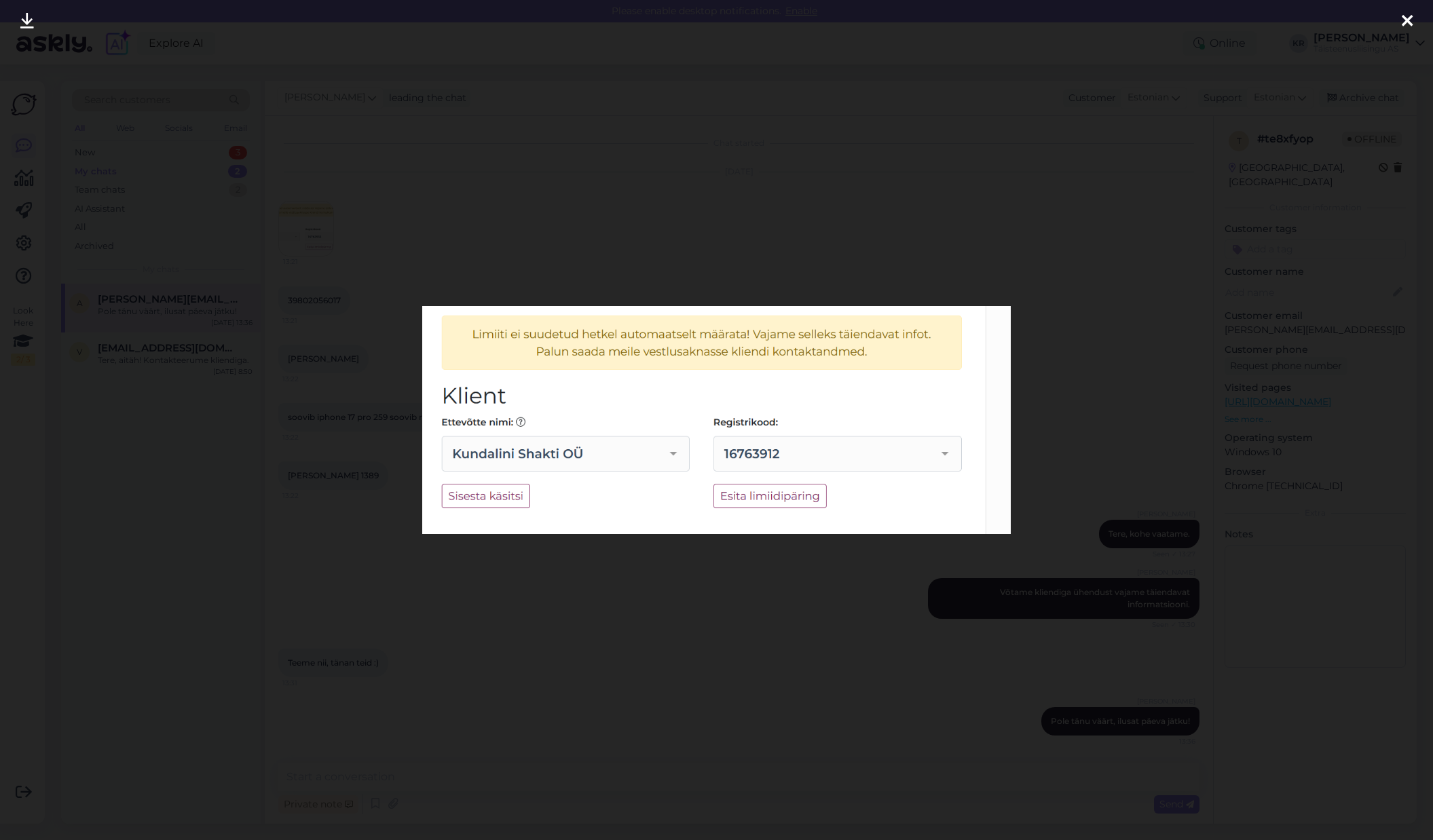
click at [404, 252] on div at bounding box center [716, 420] width 1433 height 840
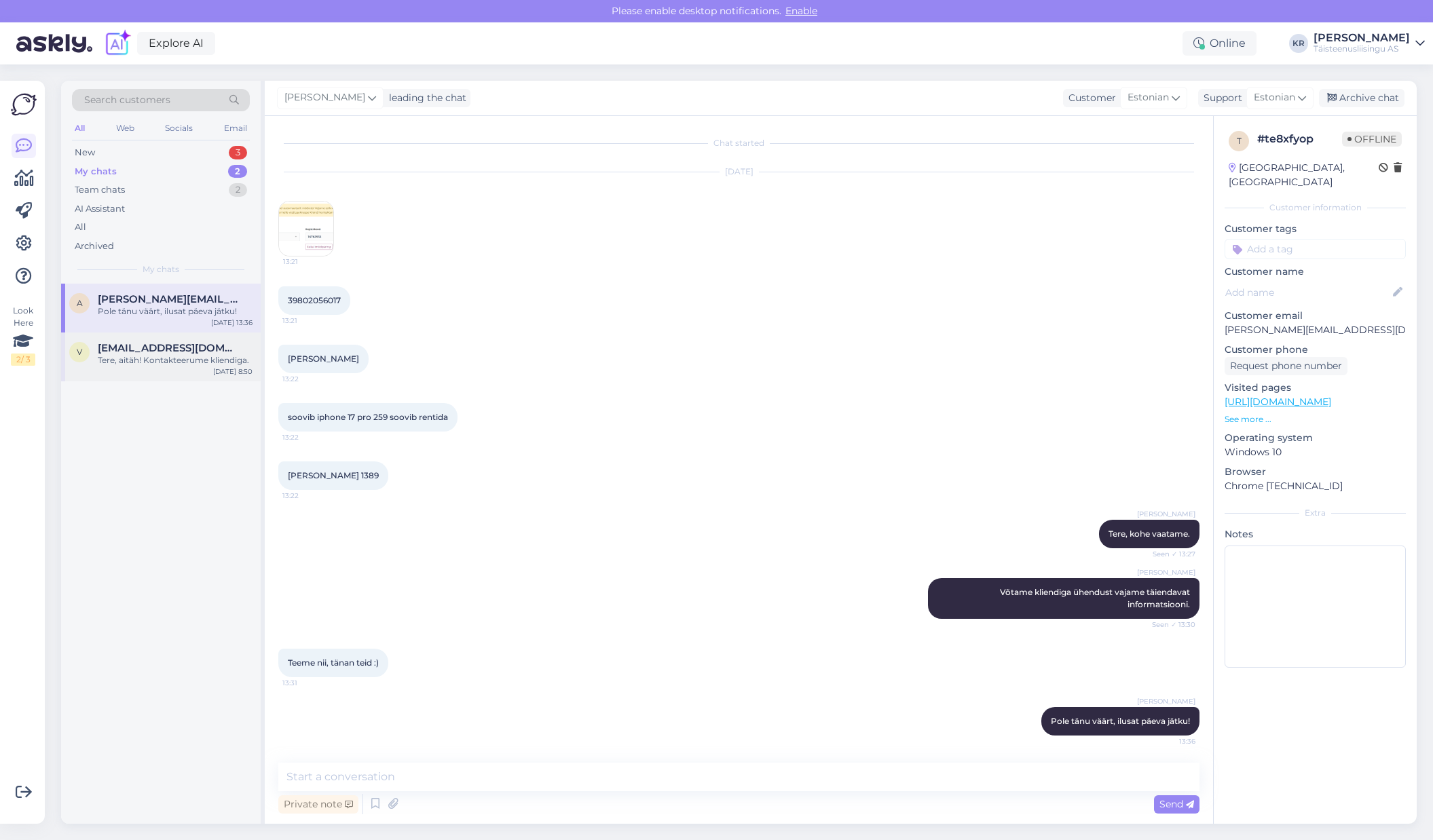
click at [124, 350] on span "[EMAIL_ADDRESS][DOMAIN_NAME]" at bounding box center [168, 348] width 141 height 13
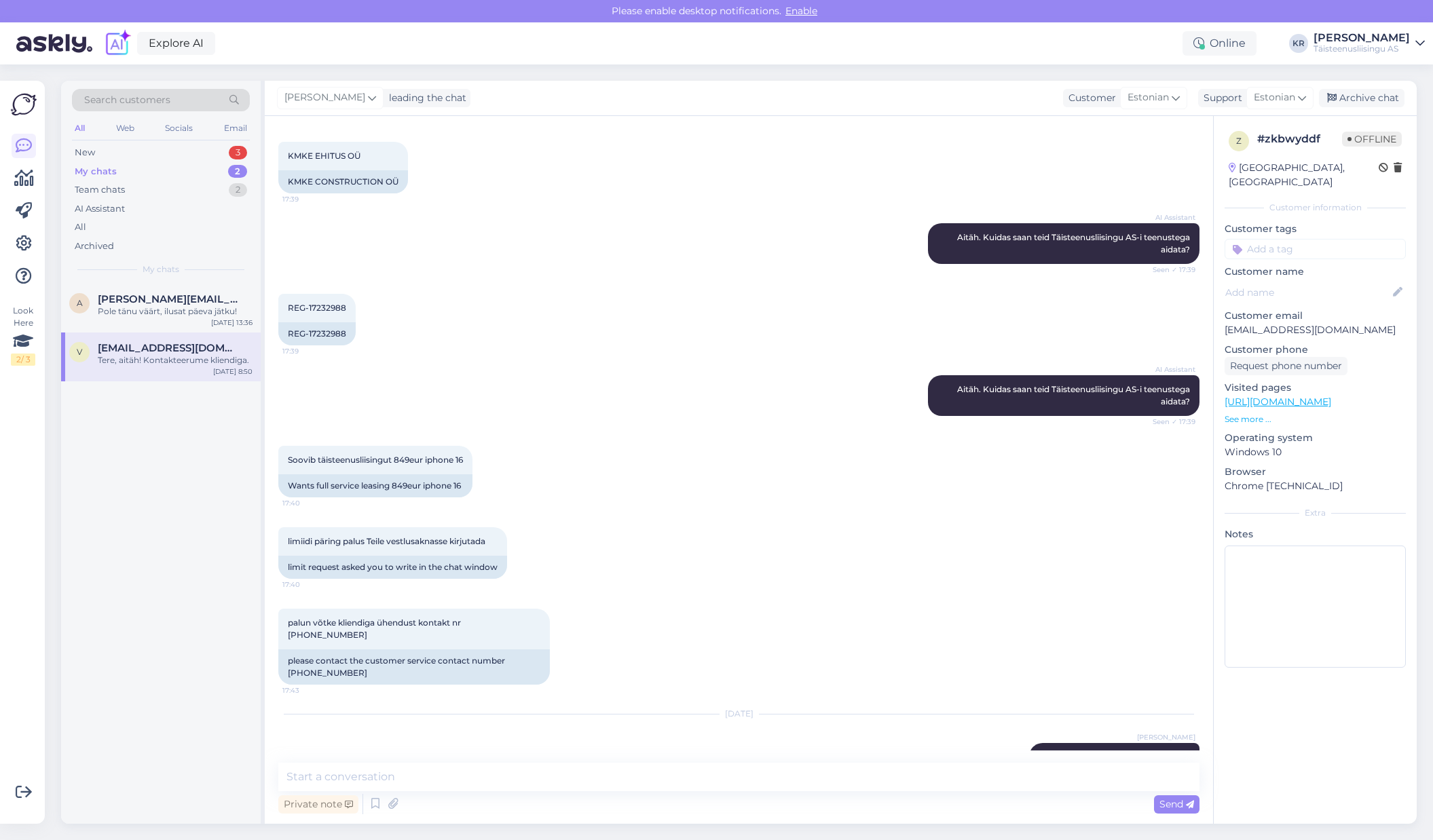
scroll to position [3944, 0]
click at [904, 781] on textarea at bounding box center [738, 777] width 921 height 29
click at [472, 777] on textarea "Tere, KMKE Ehitus OÜ-le on limiit määratud, saate lepingu väljastada." at bounding box center [738, 777] width 921 height 29
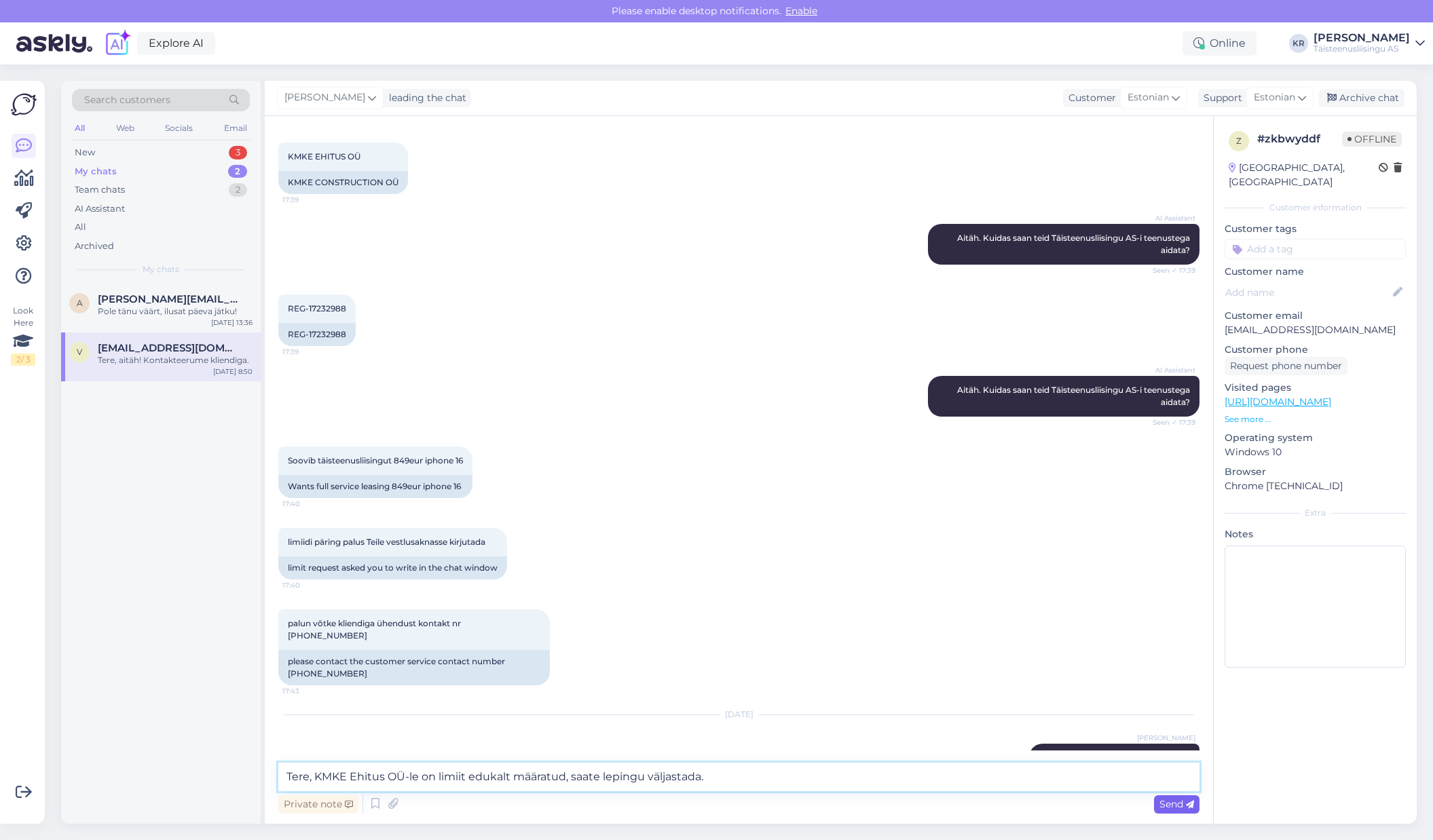
type textarea "Tere, KMKE Ehitus OÜ-le on limiit edukalt määratud, saate lepingu väljastada."
click at [1163, 804] on span "Send" at bounding box center [1177, 804] width 35 height 13
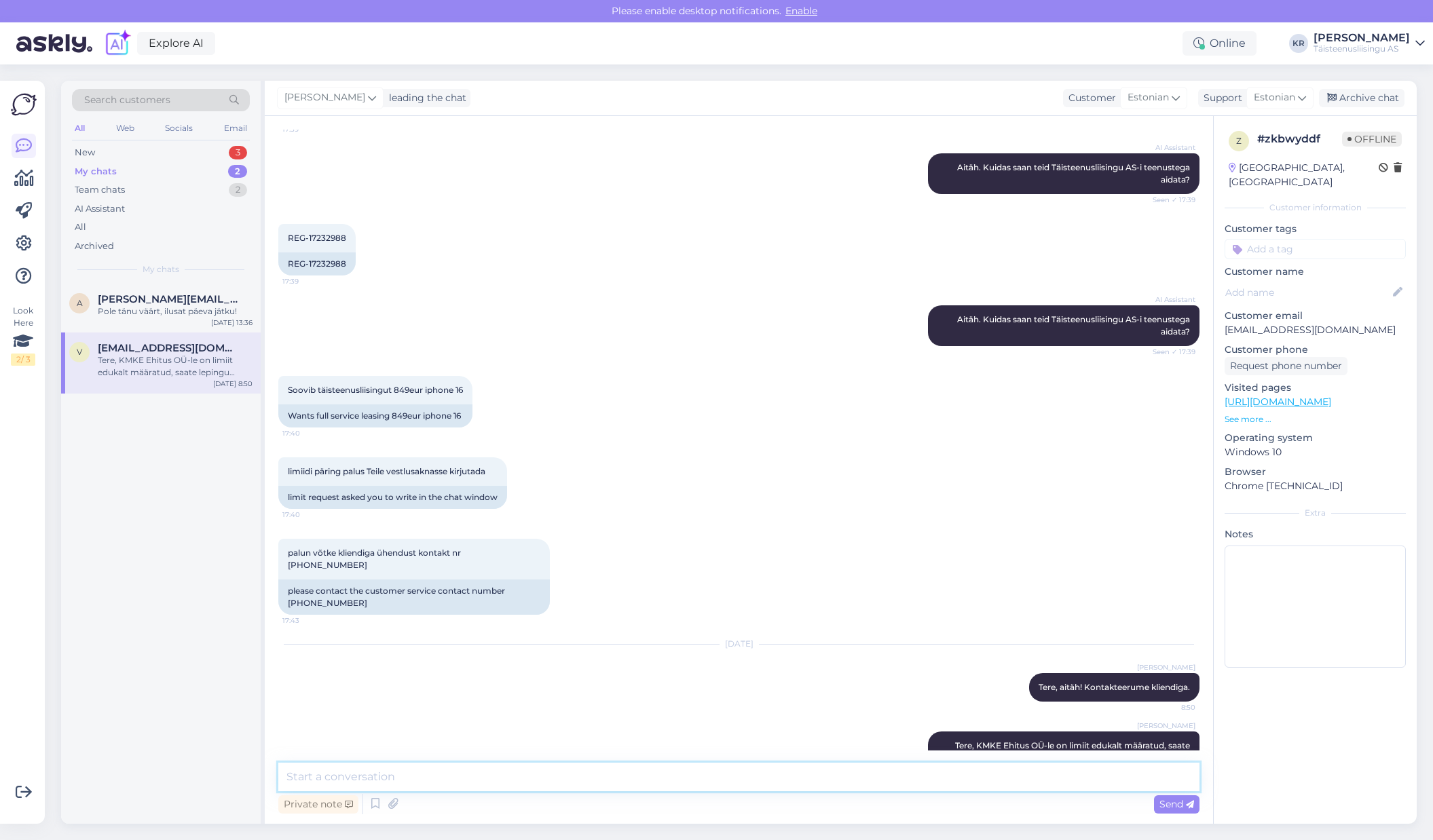
click at [760, 781] on textarea at bounding box center [738, 777] width 921 height 29
